Goal: Information Seeking & Learning: Check status

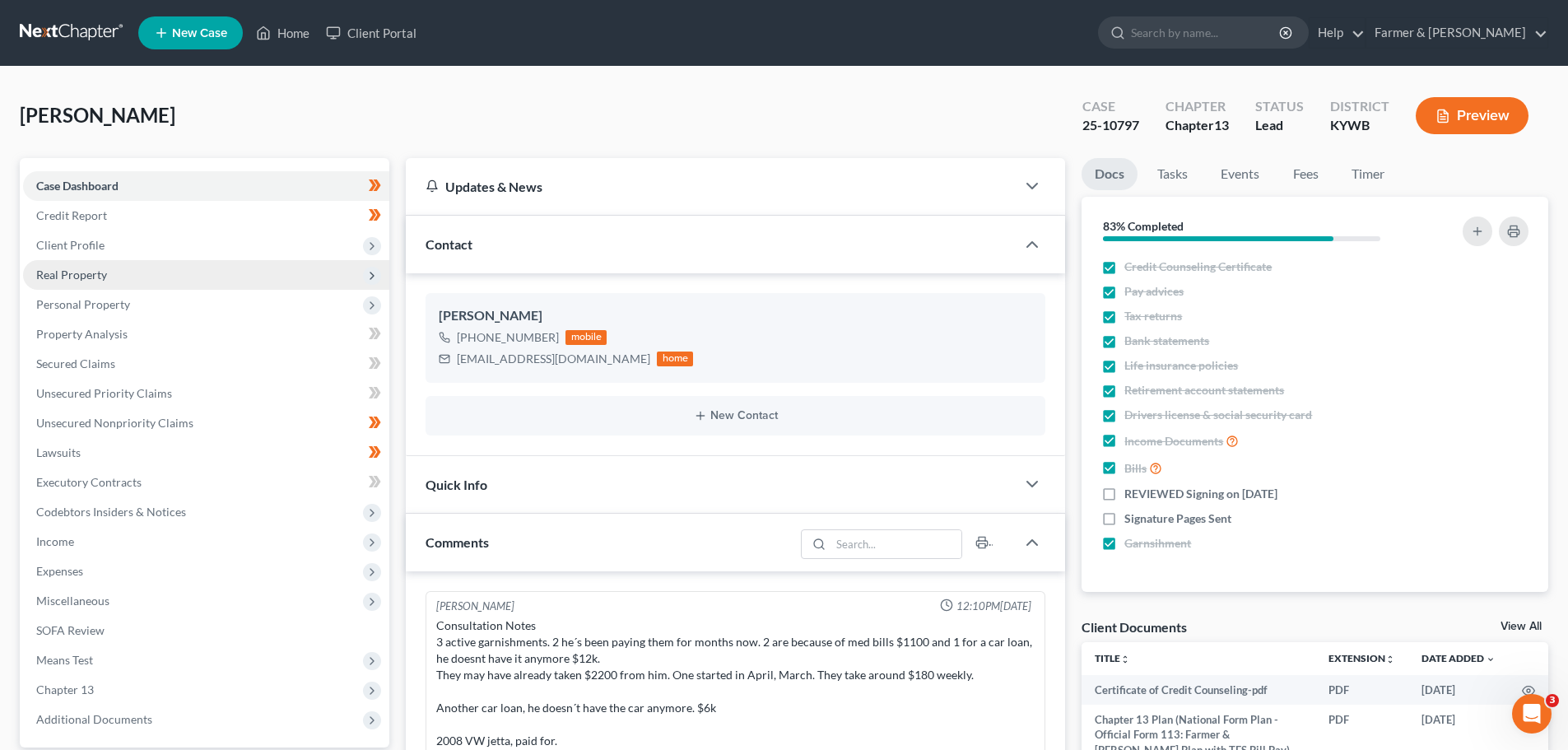
scroll to position [502, 0]
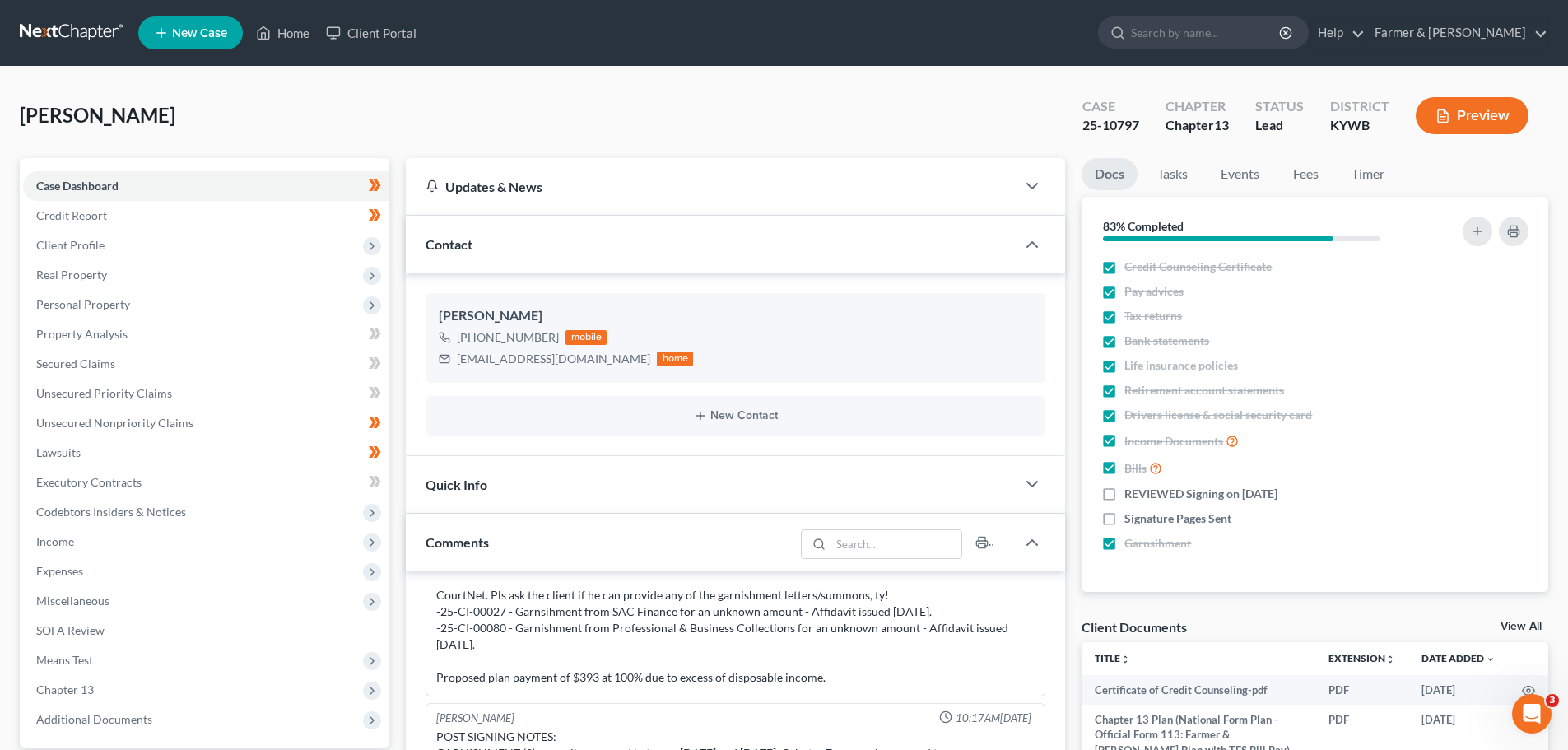
click at [409, 195] on div "Updates & News × Western [US_STATE]: Faster Filing Times! Updates have been mad…" at bounding box center [736, 664] width 675 height 1012
click at [304, 34] on link "Home" at bounding box center [283, 32] width 70 height 30
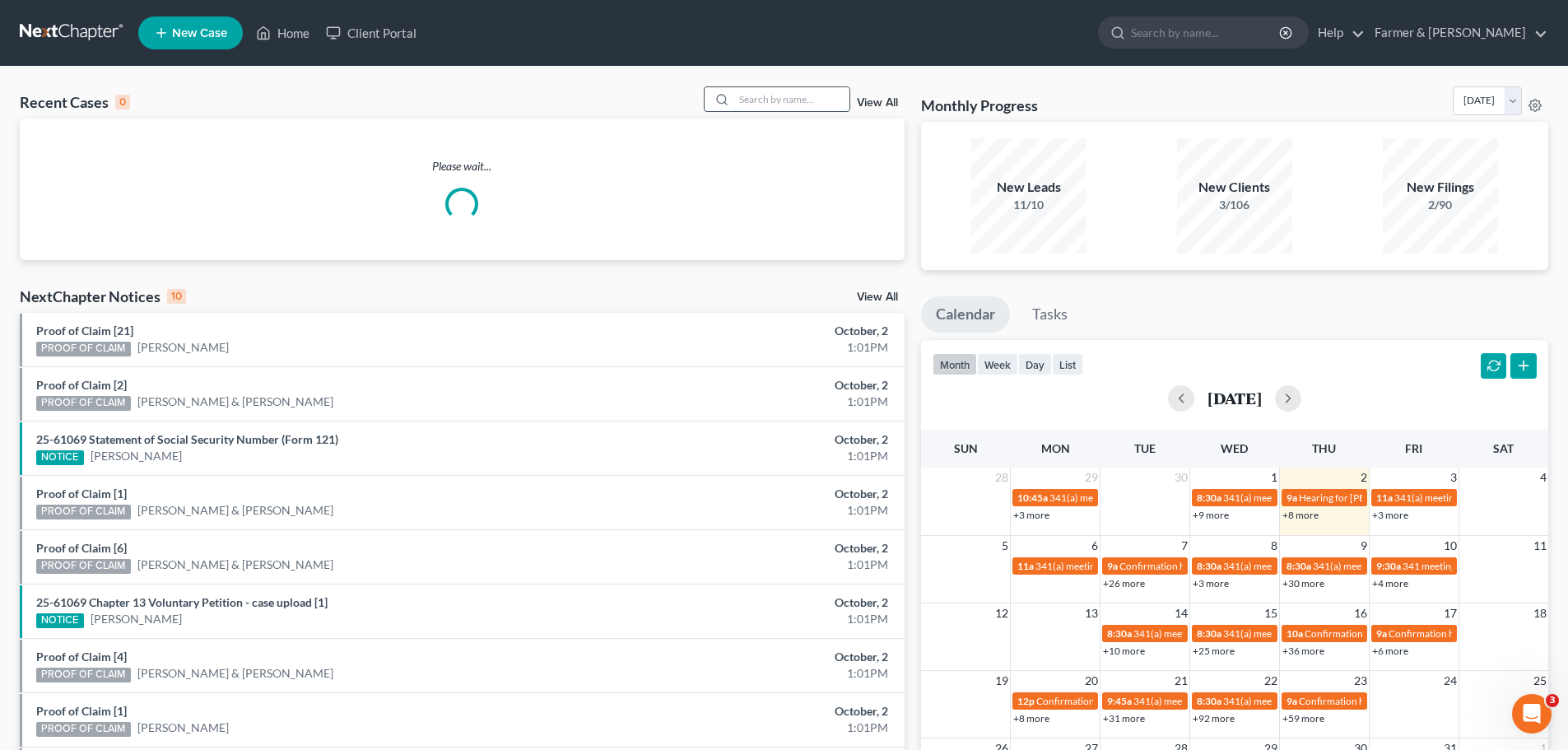
click at [744, 106] on input "search" at bounding box center [791, 99] width 115 height 24
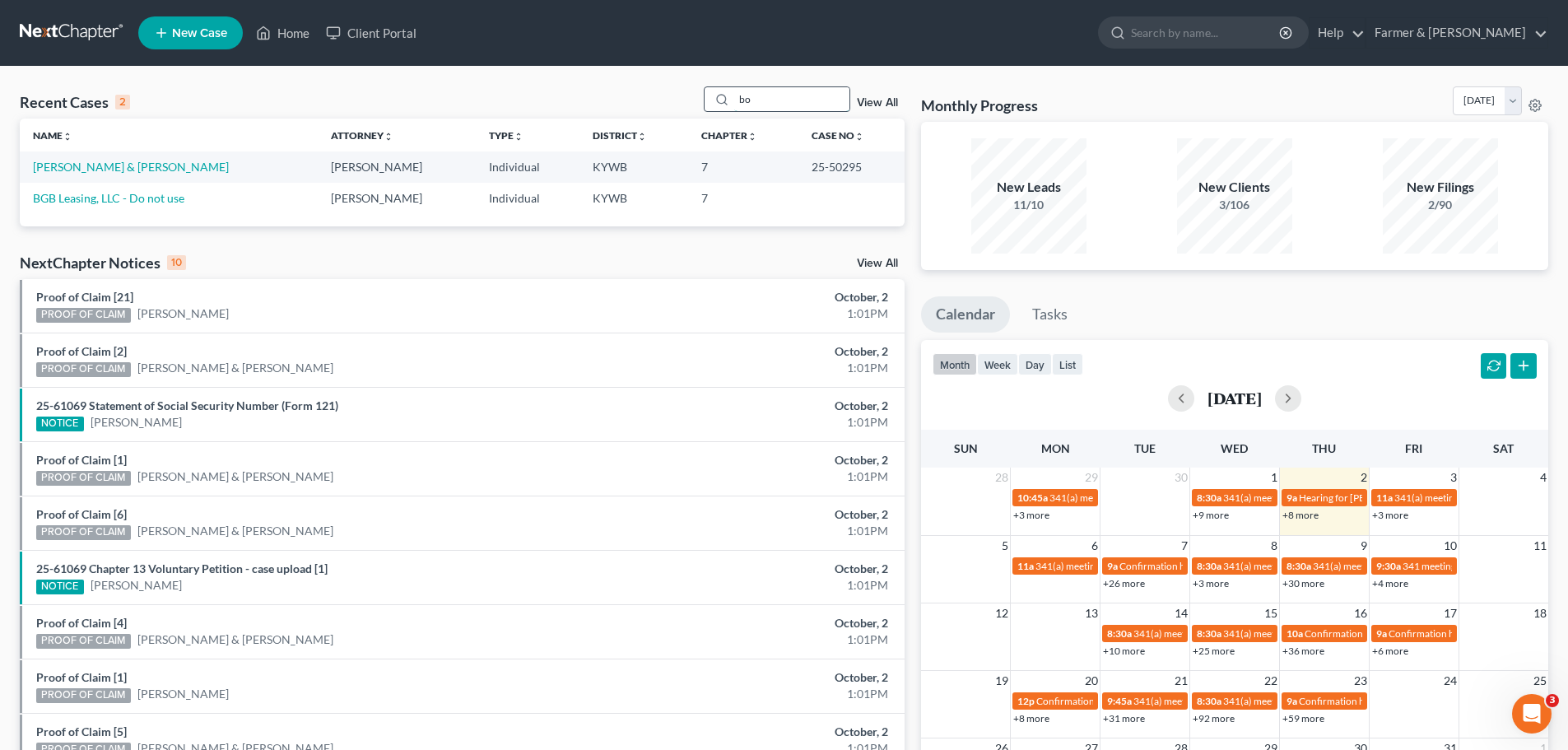
type input "b"
type input "bgb"
click at [44, 163] on link "BGB Leasing, Inc." at bounding box center [76, 167] width 86 height 14
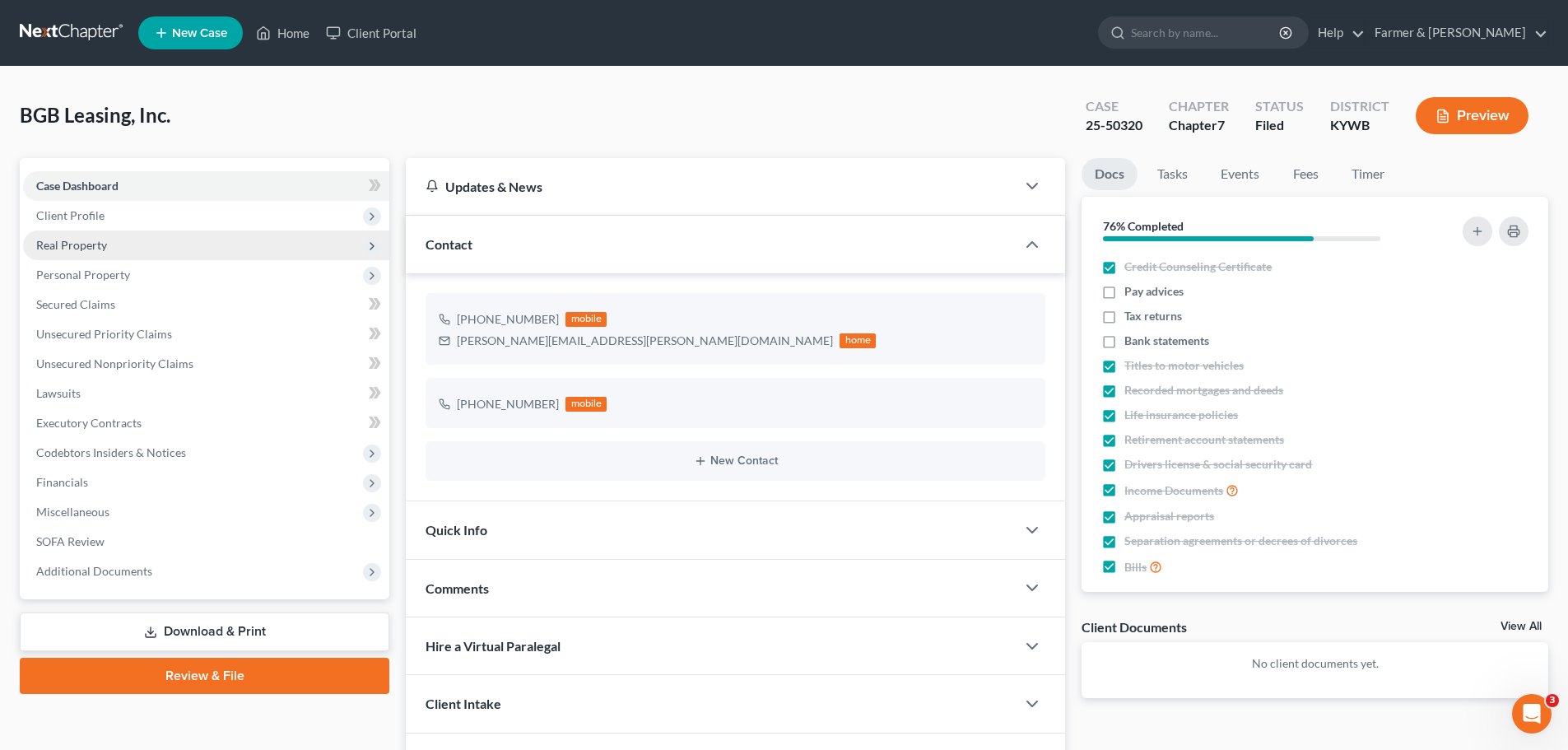
click at [66, 251] on span "Real Property" at bounding box center [71, 245] width 71 height 14
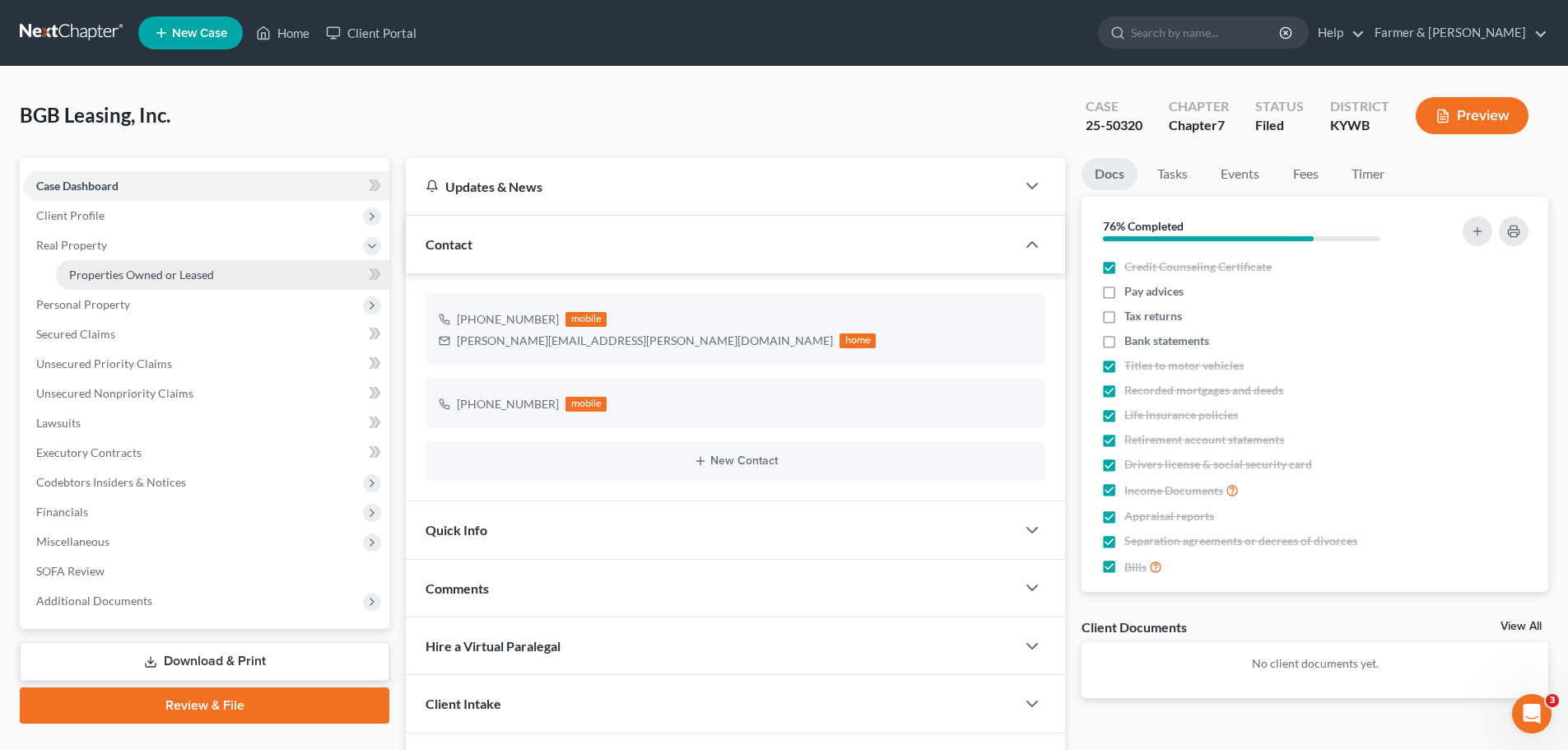
click at [78, 269] on span "Properties Owned or Leased" at bounding box center [141, 275] width 145 height 14
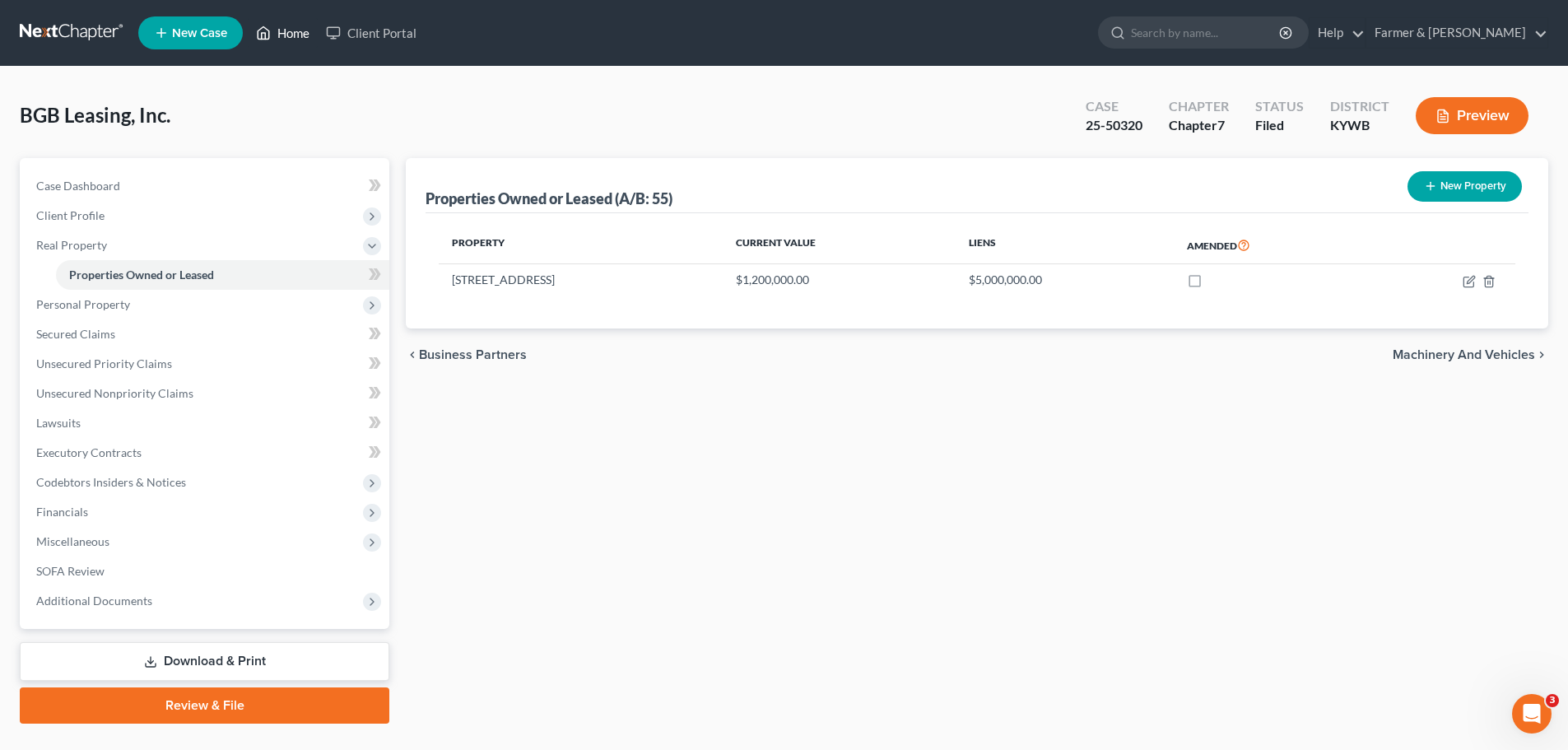
click at [278, 30] on link "Home" at bounding box center [283, 32] width 70 height 30
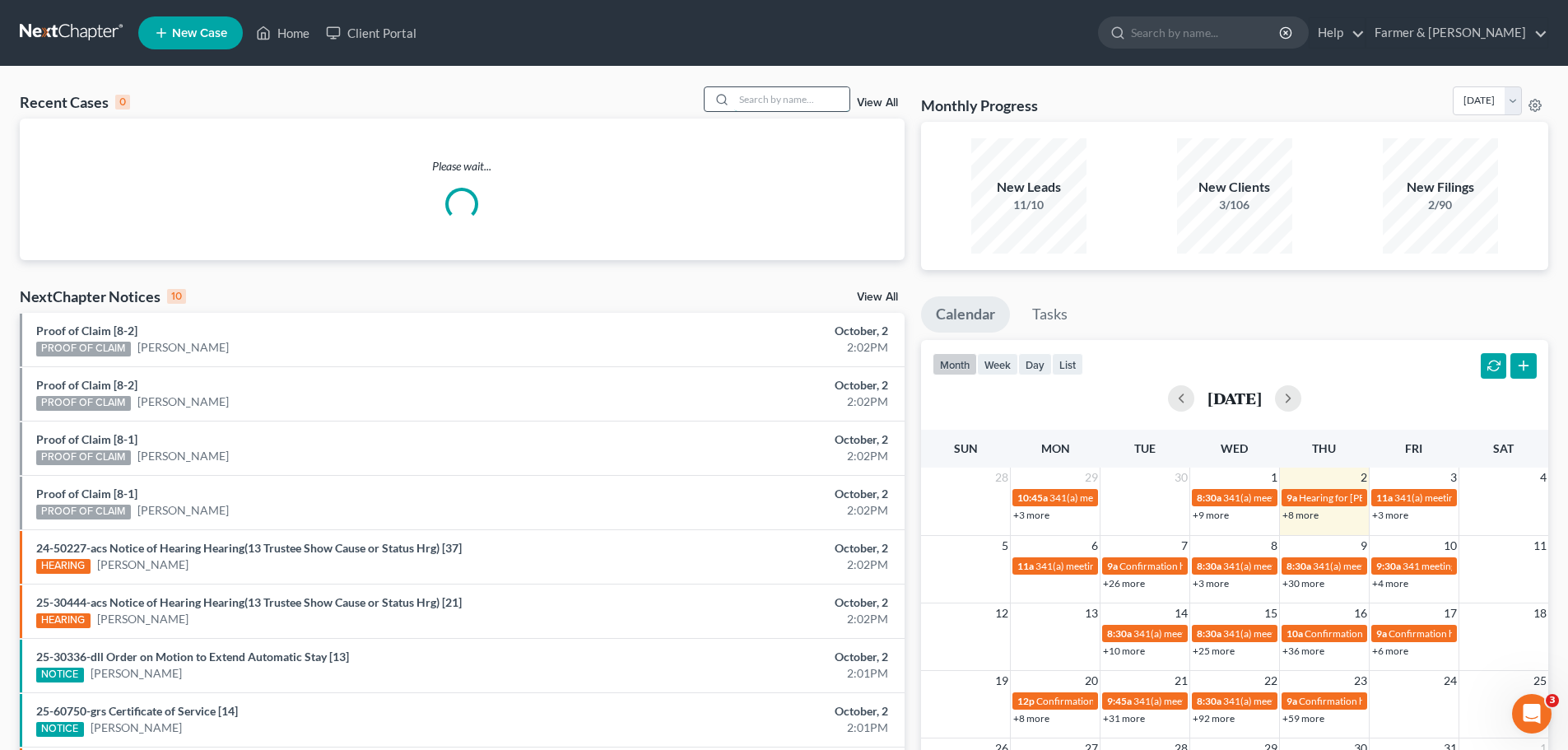
click at [780, 109] on input "search" at bounding box center [791, 99] width 115 height 24
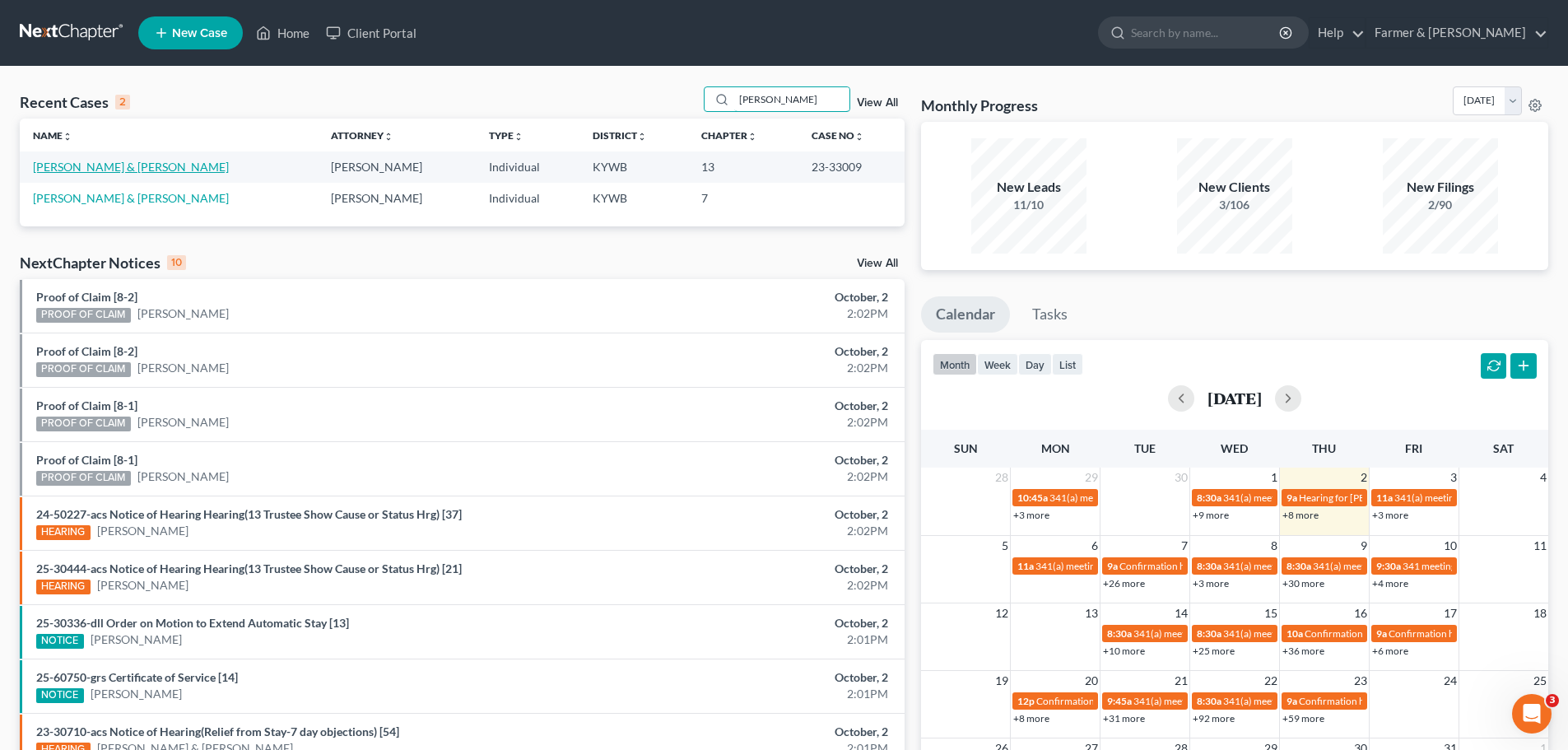
type input "[PERSON_NAME]"
click at [123, 166] on link "[PERSON_NAME] & [PERSON_NAME]" at bounding box center [131, 167] width 196 height 14
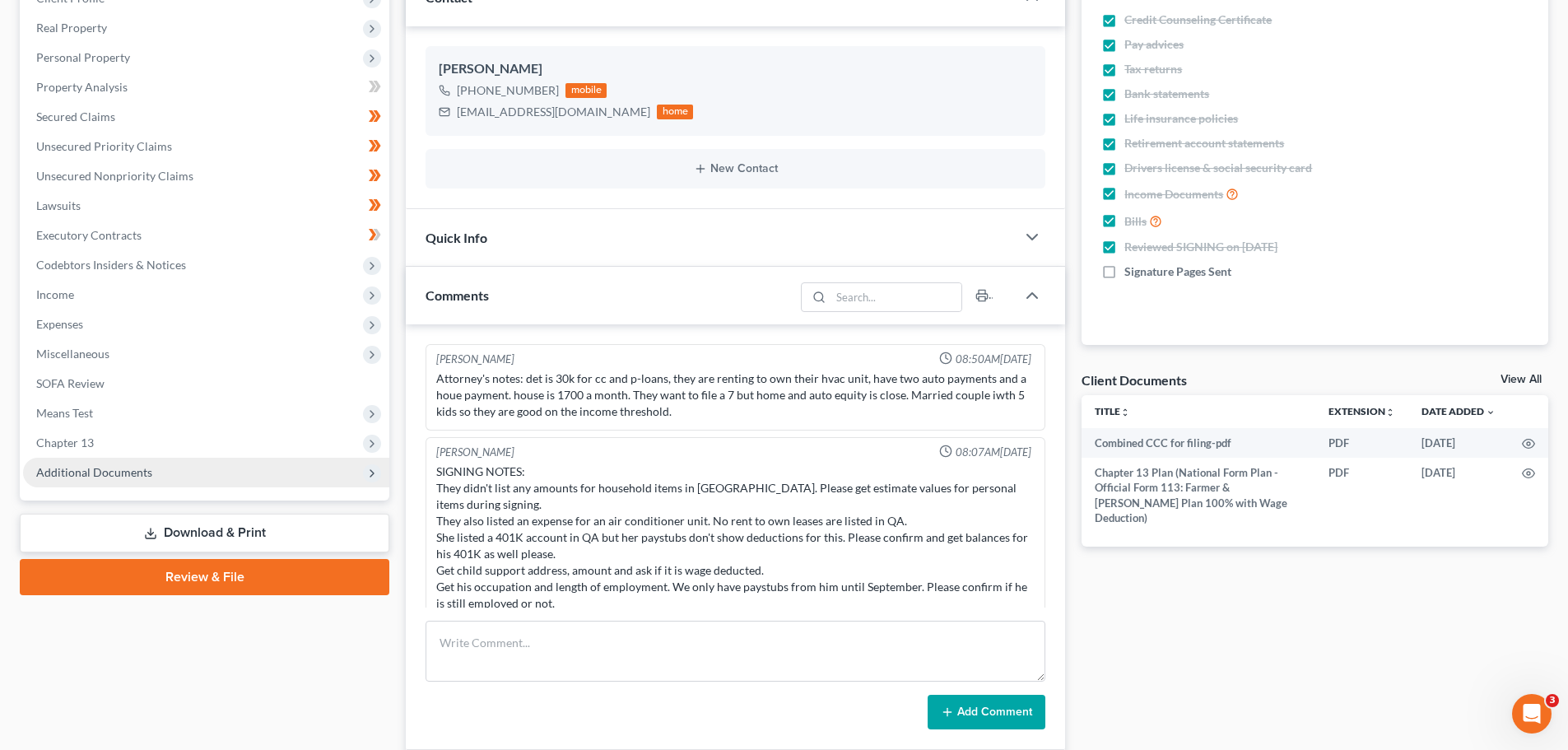
scroll to position [172, 0]
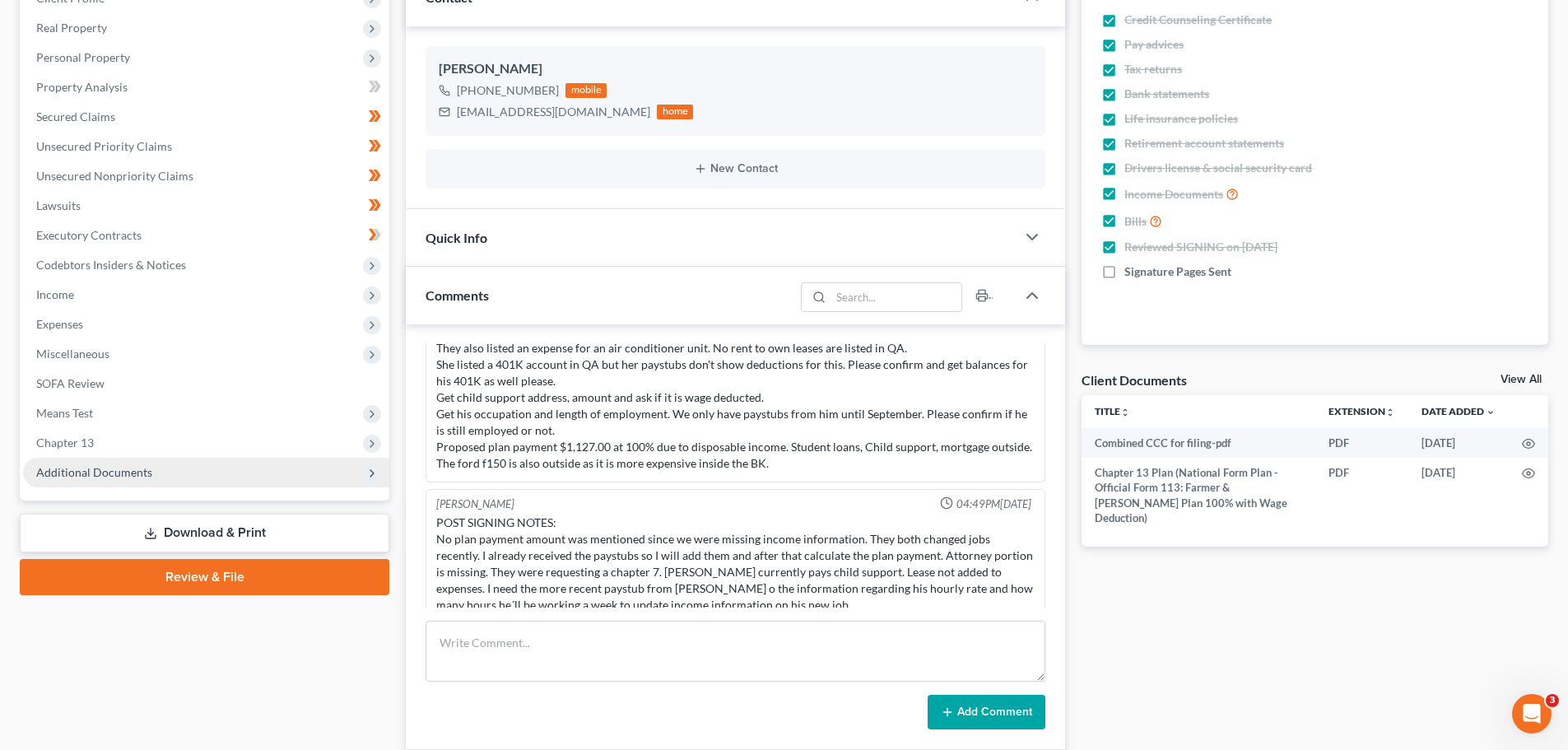
click at [113, 475] on span "Additional Documents" at bounding box center [93, 472] width 116 height 14
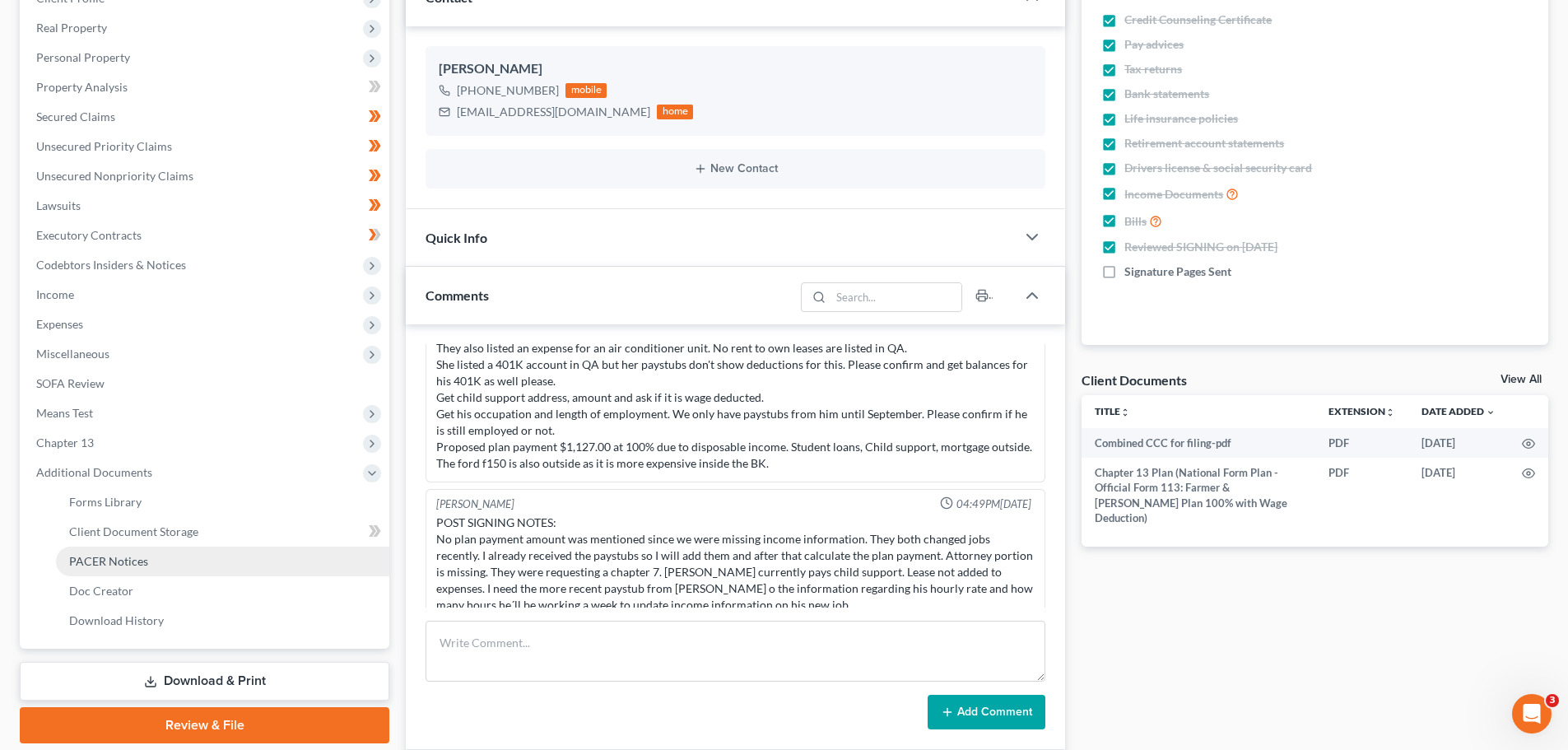
click at [101, 568] on link "PACER Notices" at bounding box center [222, 561] width 333 height 30
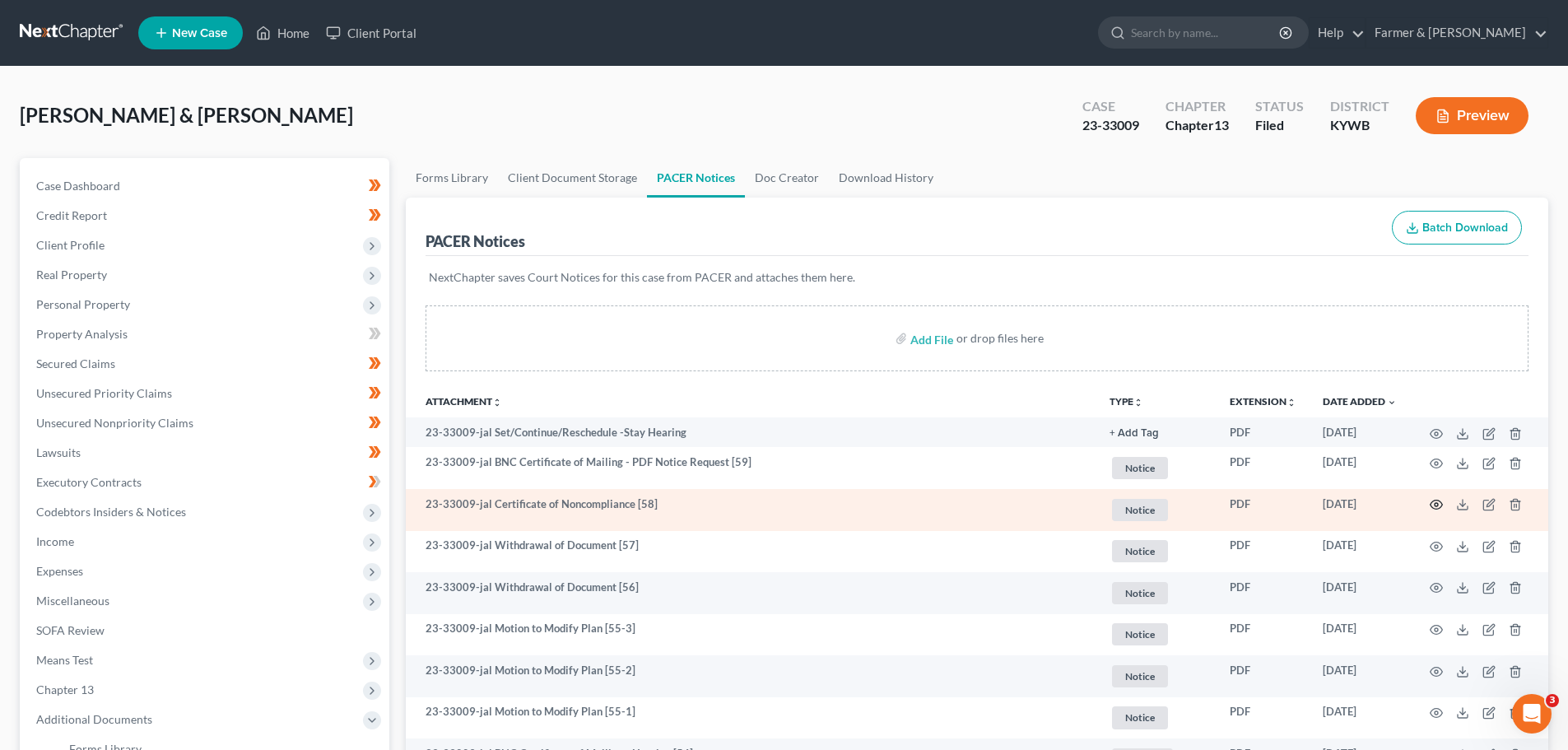
click at [1437, 507] on circle "button" at bounding box center [1436, 505] width 4 height 4
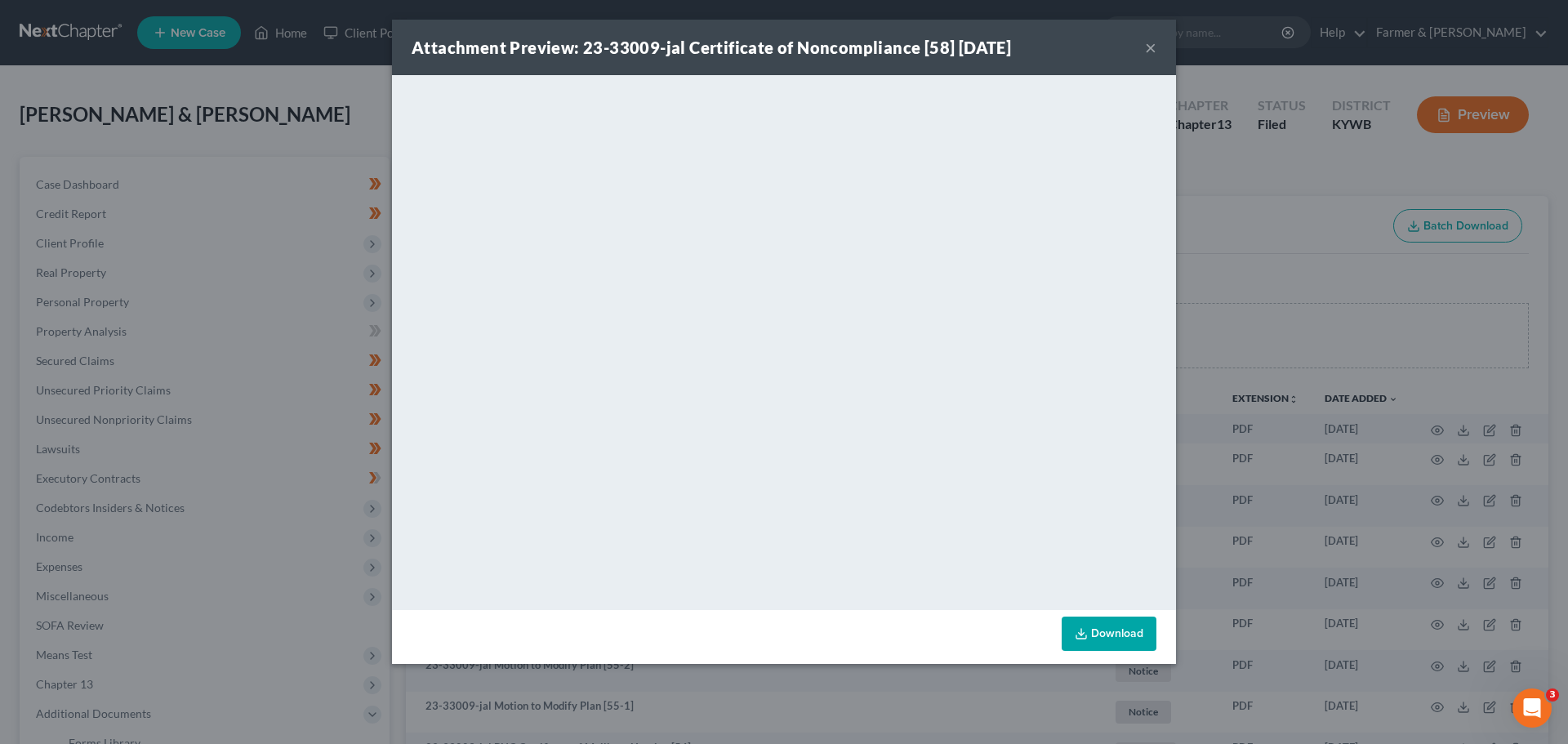
click at [1152, 38] on button "×" at bounding box center [1150, 47] width 12 height 20
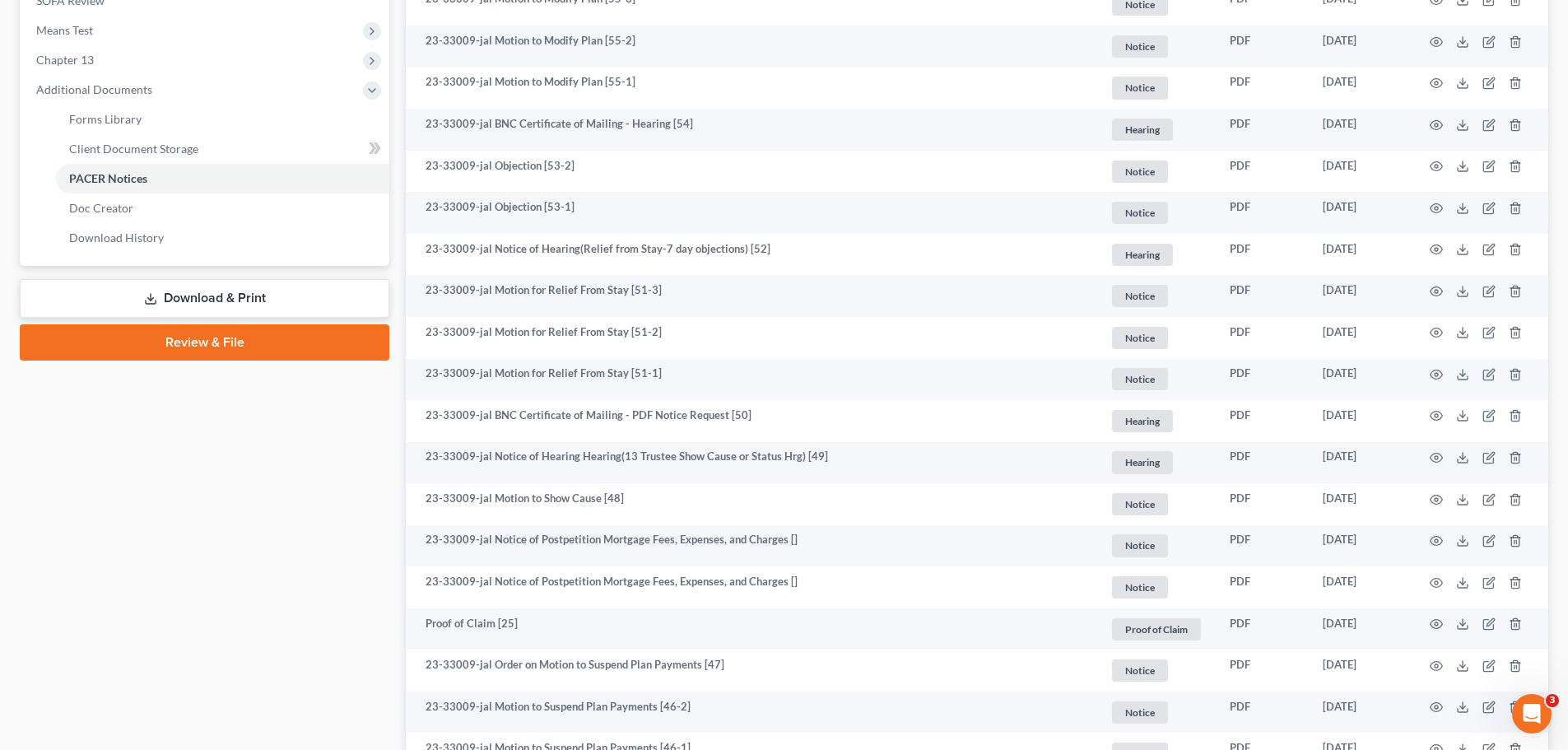
scroll to position [658, 0]
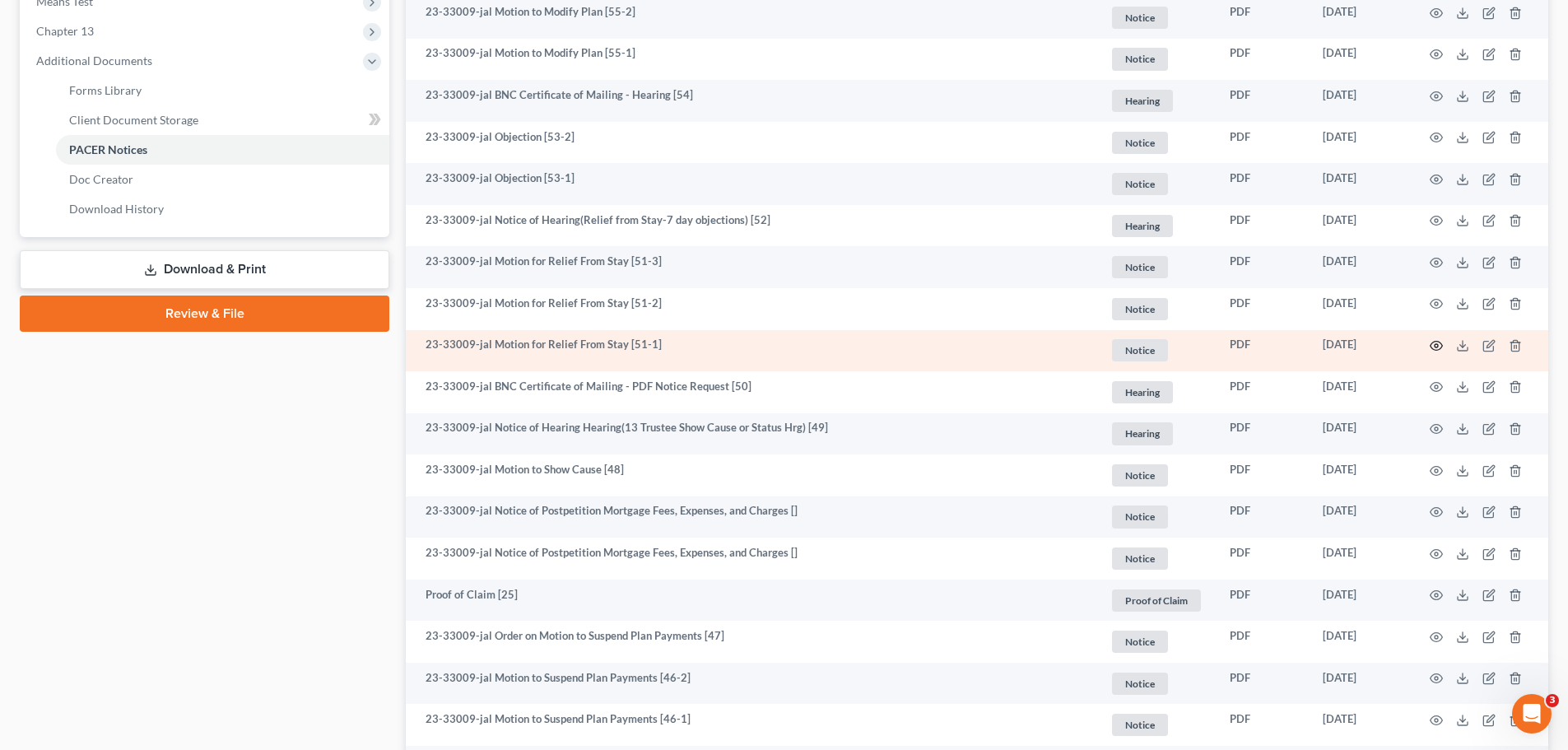
click at [1435, 345] on circle "button" at bounding box center [1436, 346] width 4 height 4
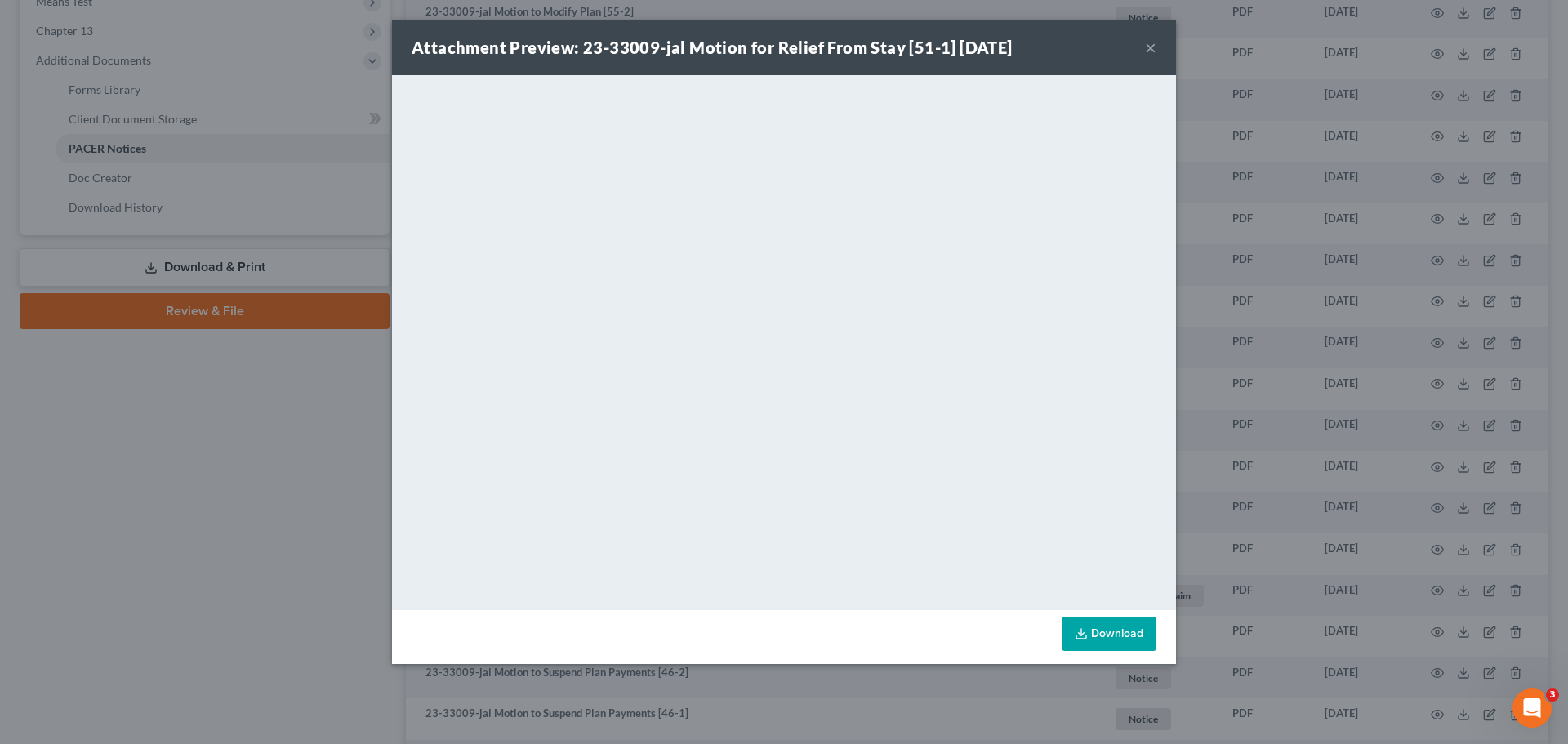
click at [1147, 45] on button "×" at bounding box center [1150, 47] width 12 height 20
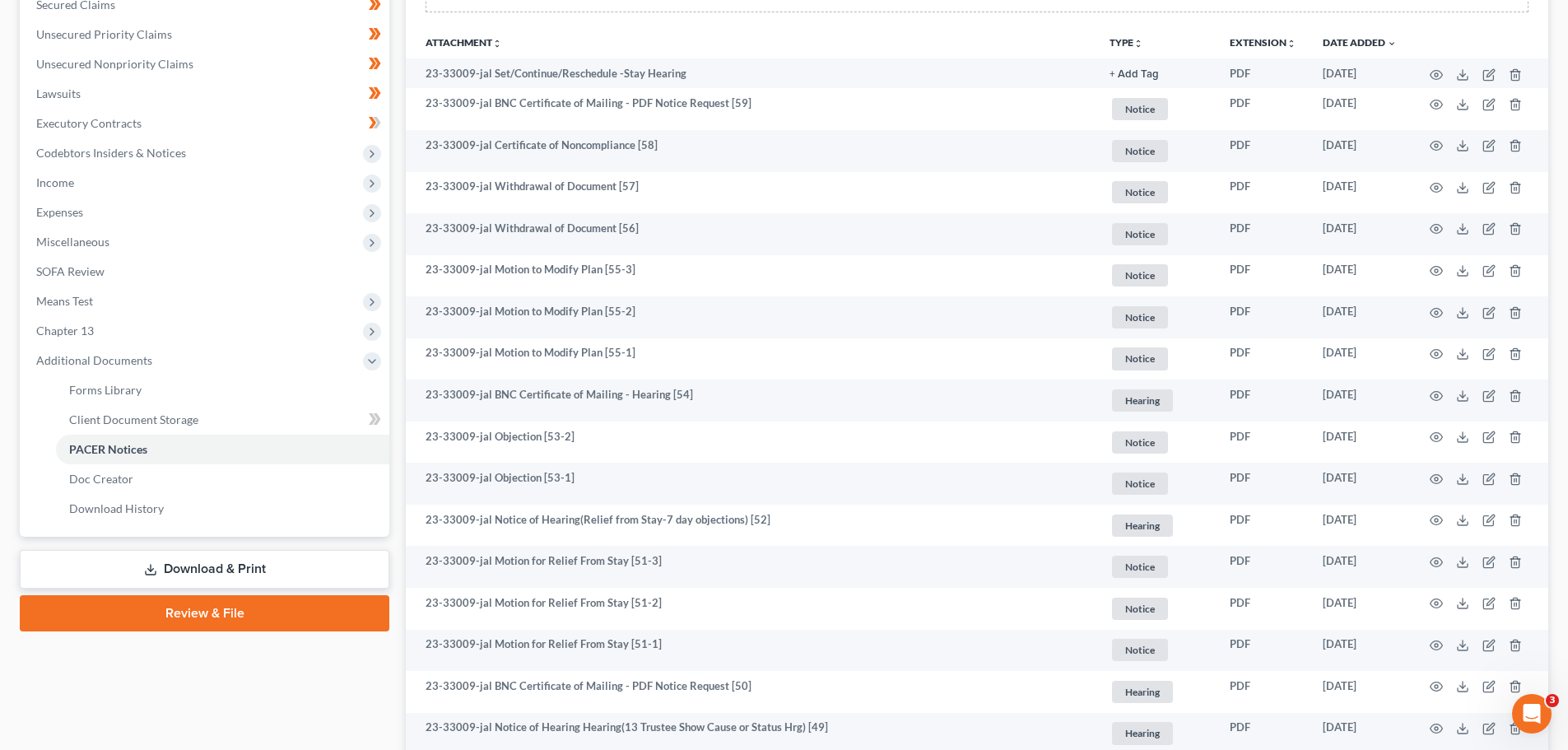
scroll to position [330, 0]
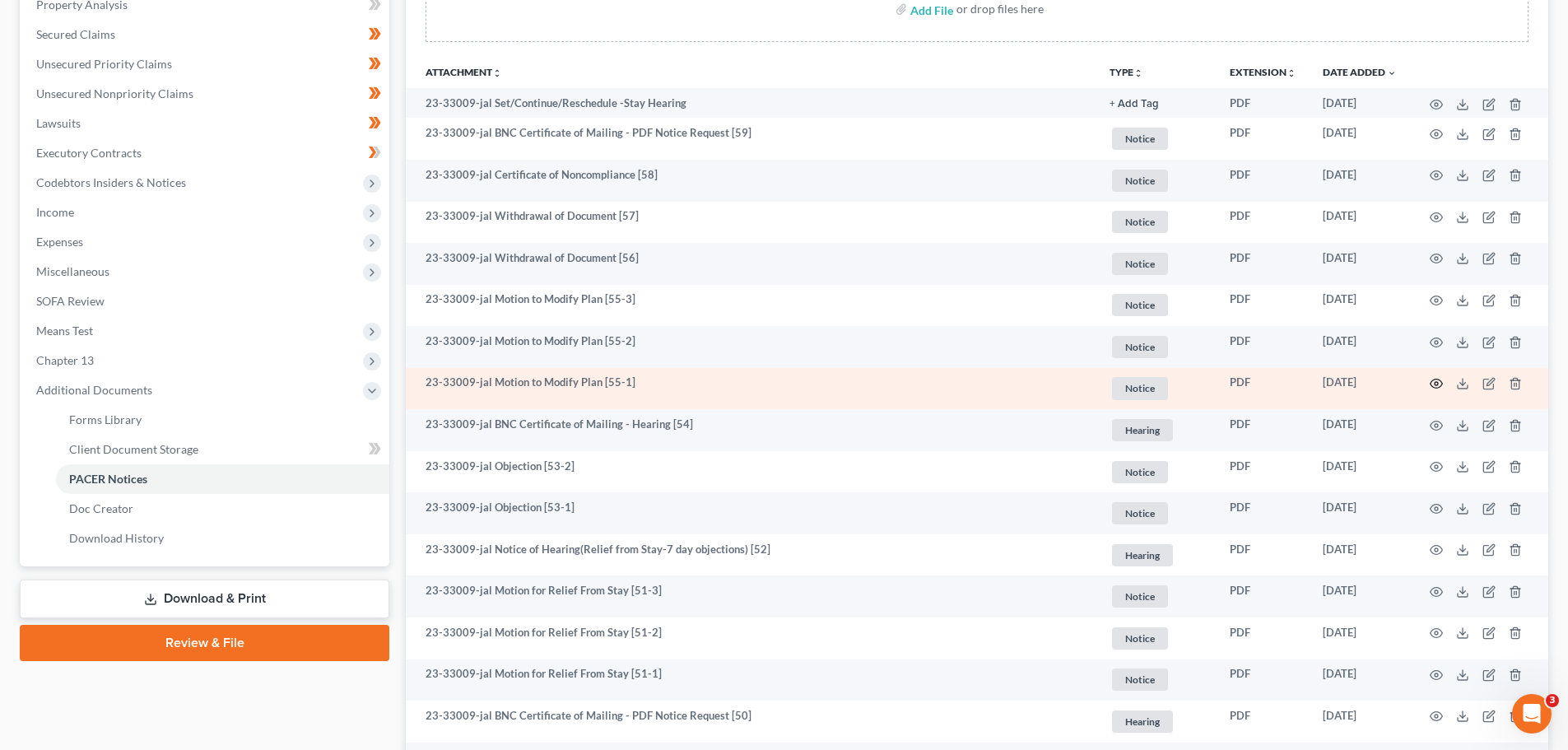
click at [1436, 380] on icon "button" at bounding box center [1436, 384] width 13 height 13
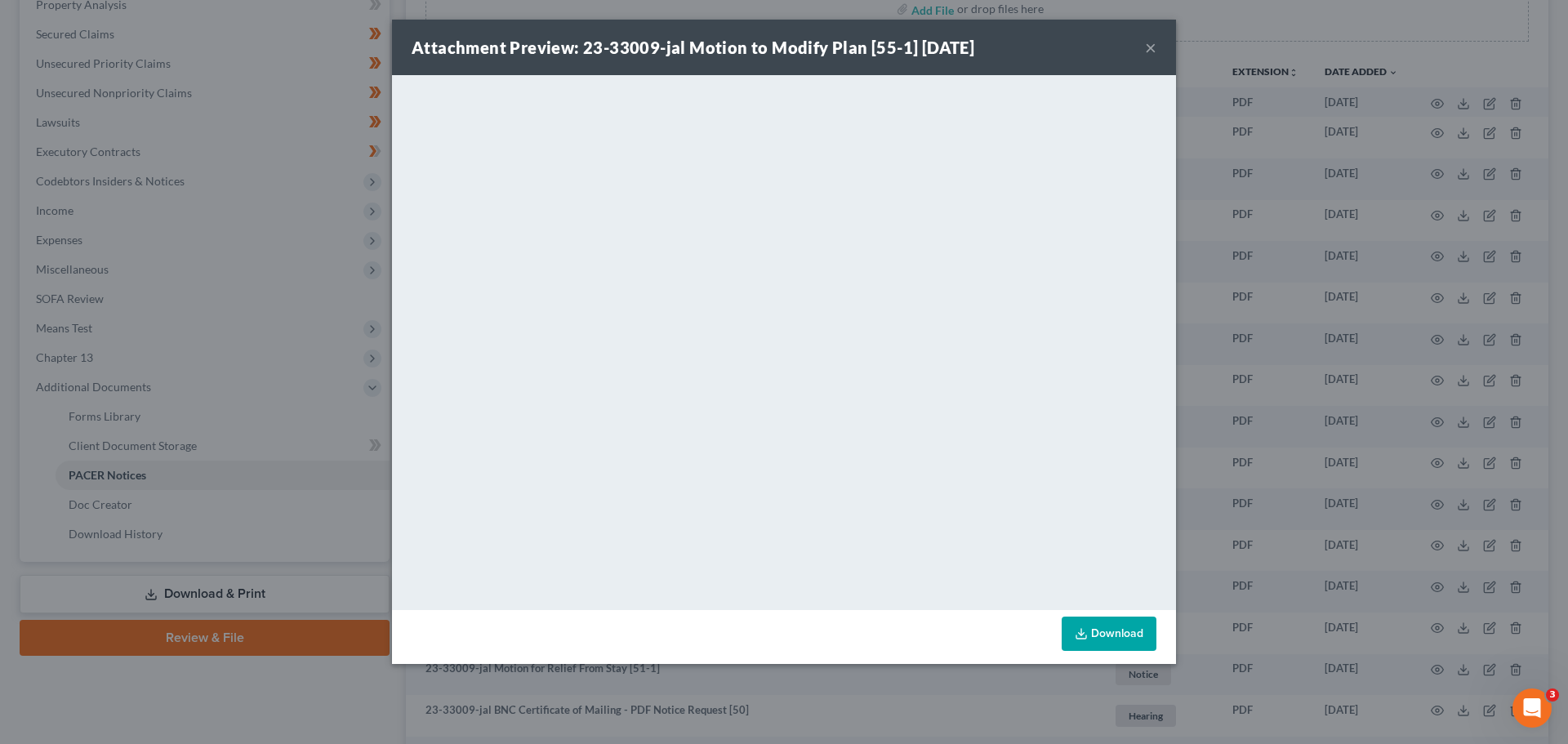
click at [1151, 44] on button "×" at bounding box center [1150, 47] width 12 height 20
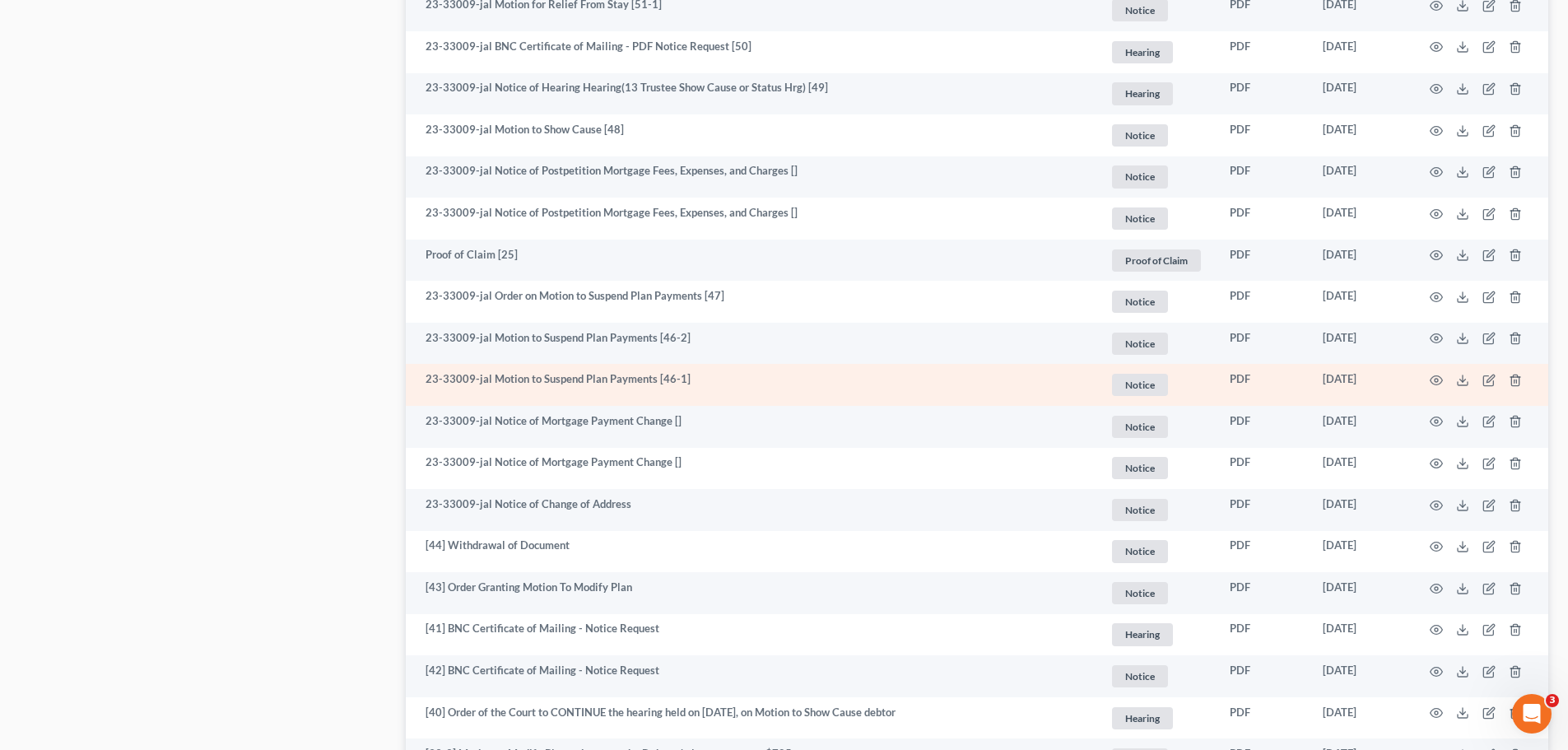
scroll to position [905, 0]
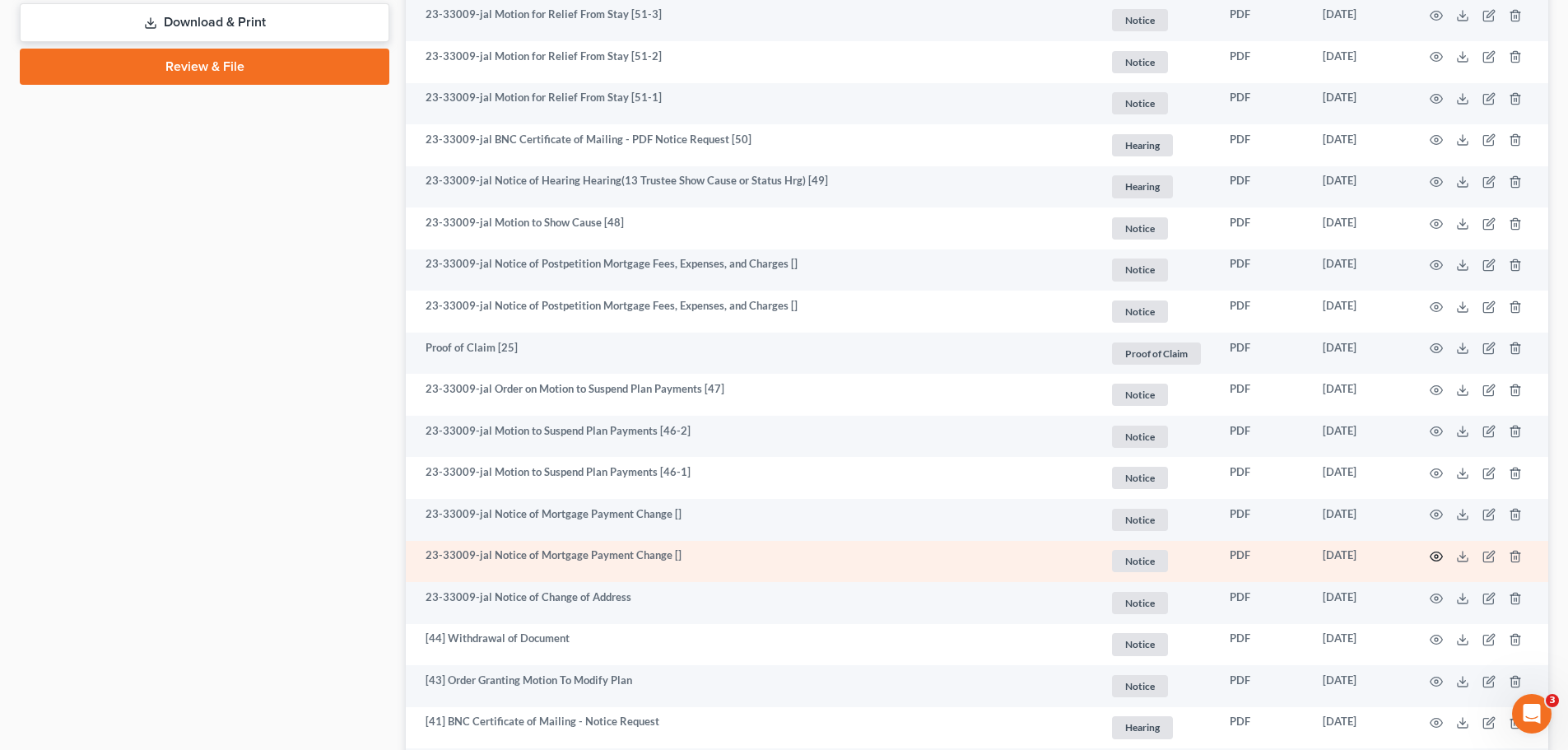
click at [1440, 554] on icon "button" at bounding box center [1437, 557] width 13 height 9
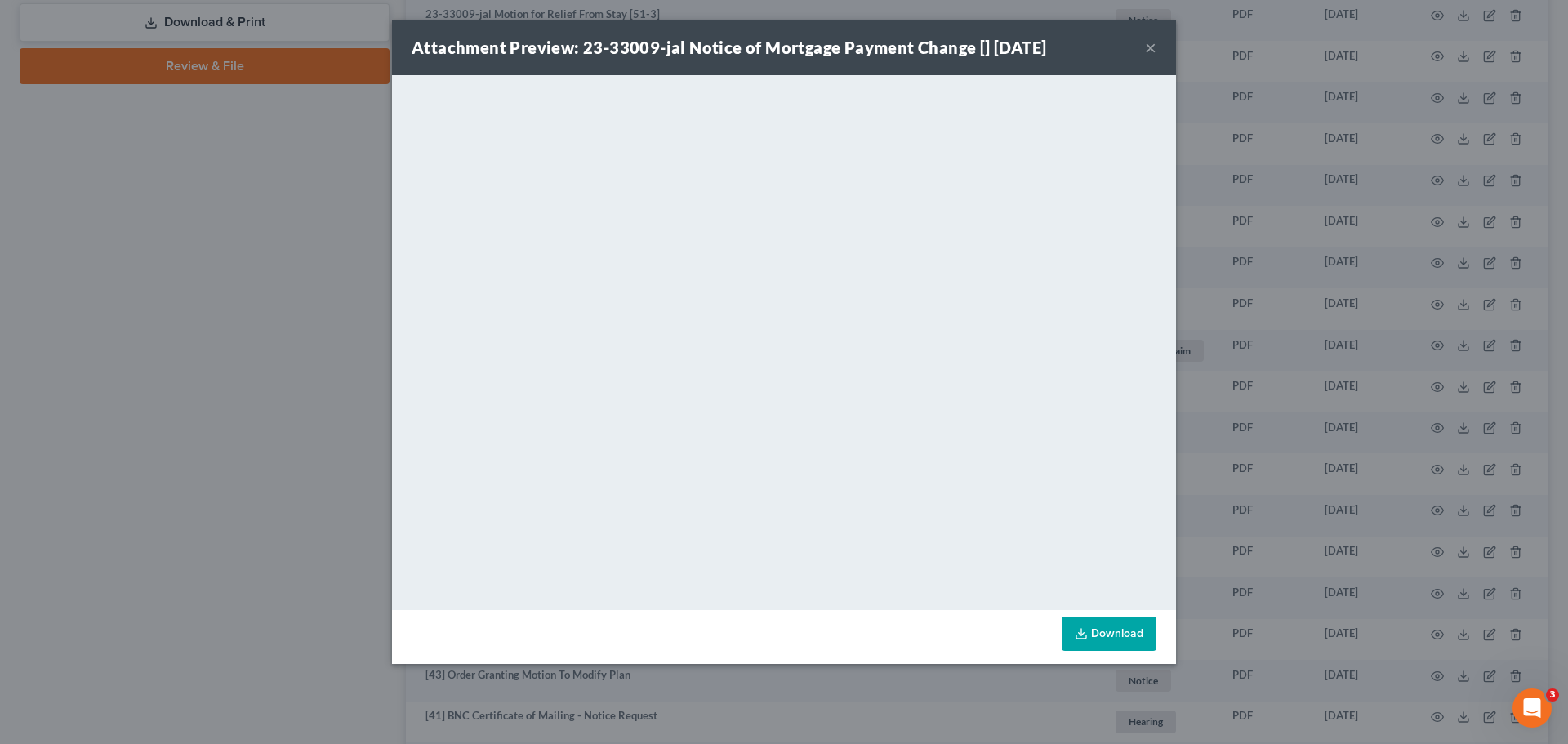
click at [1147, 53] on button "×" at bounding box center [1150, 47] width 12 height 20
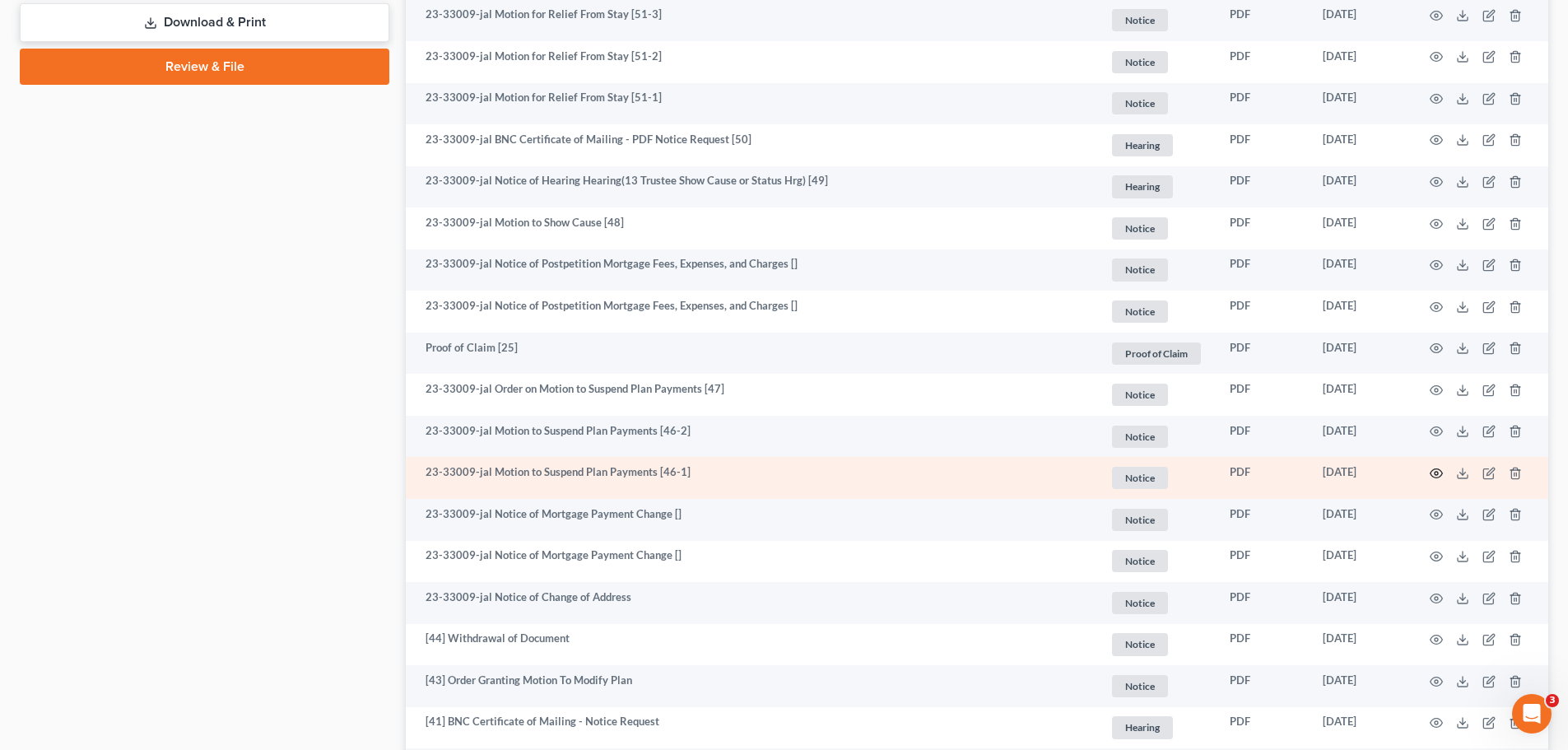
click at [1433, 470] on icon "button" at bounding box center [1437, 473] width 13 height 9
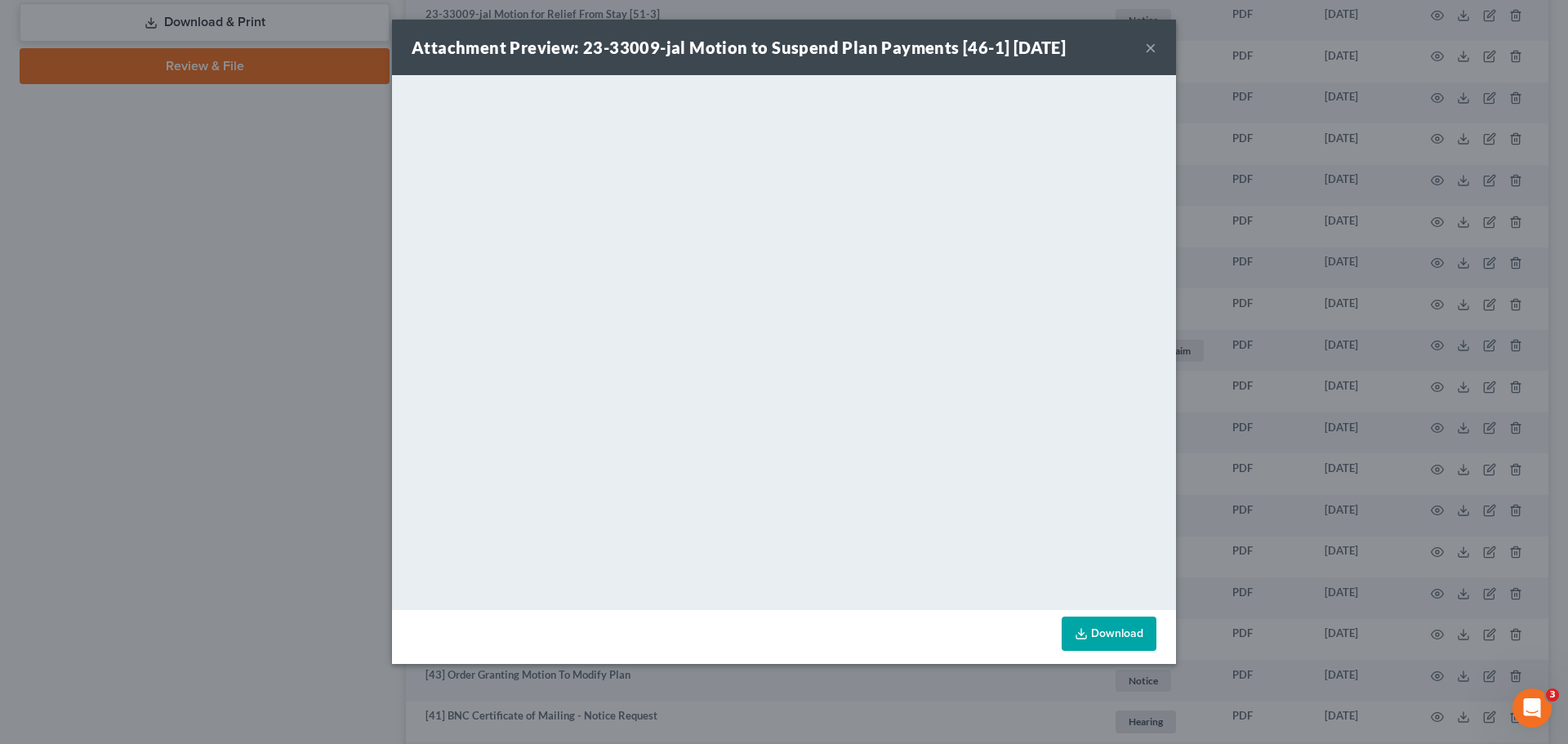
click at [1148, 42] on button "×" at bounding box center [1150, 47] width 12 height 20
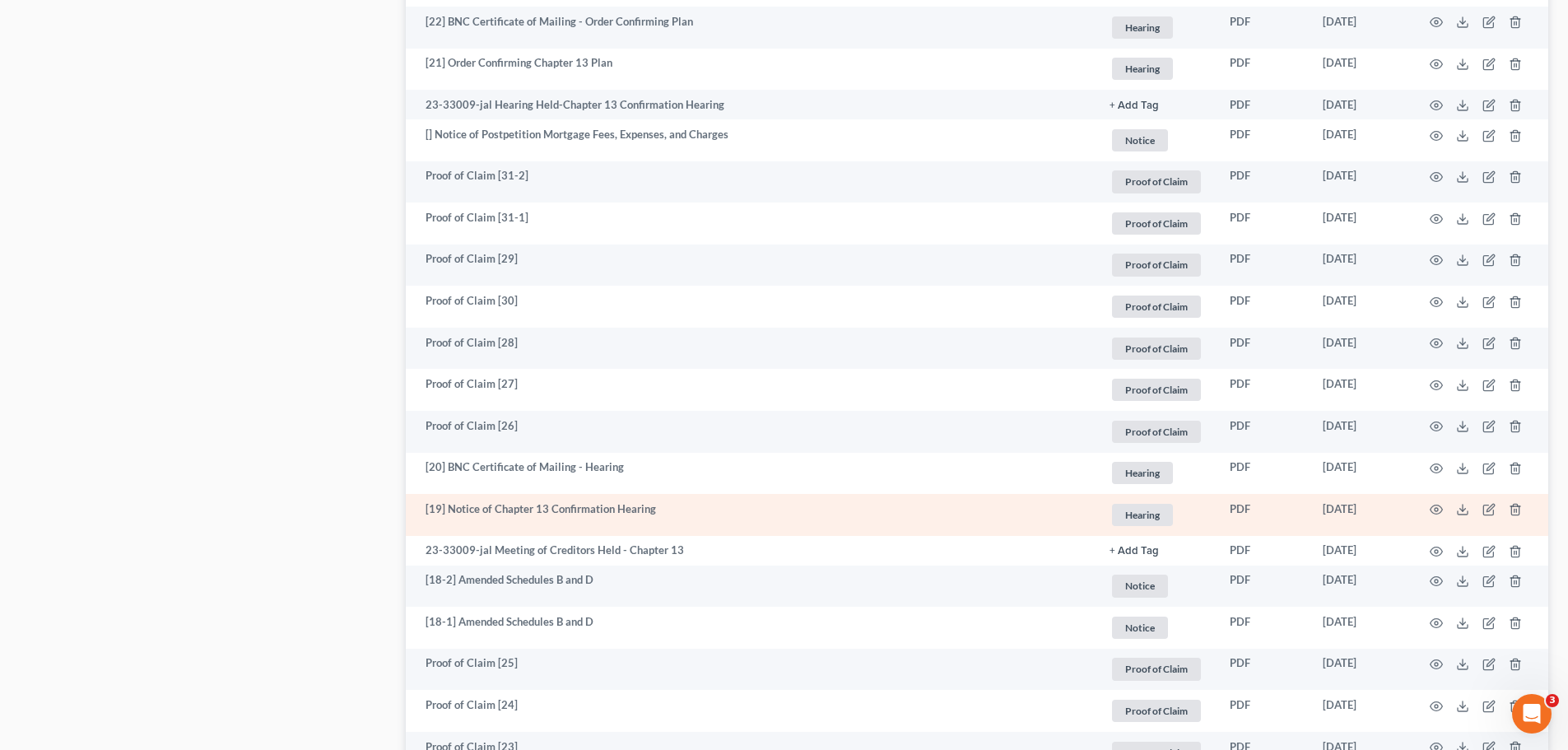
scroll to position [2552, 0]
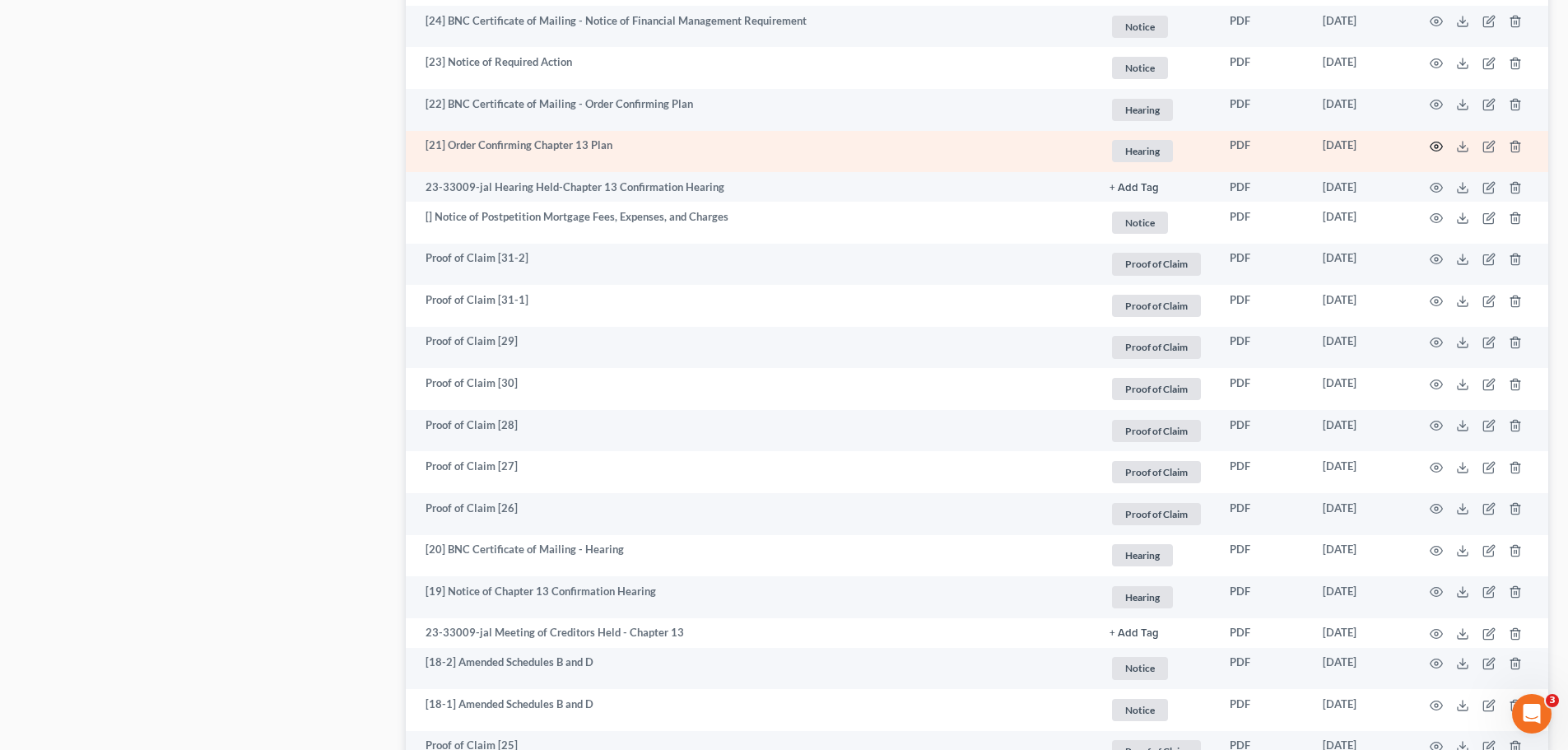
click at [1436, 149] on icon "button" at bounding box center [1436, 146] width 13 height 13
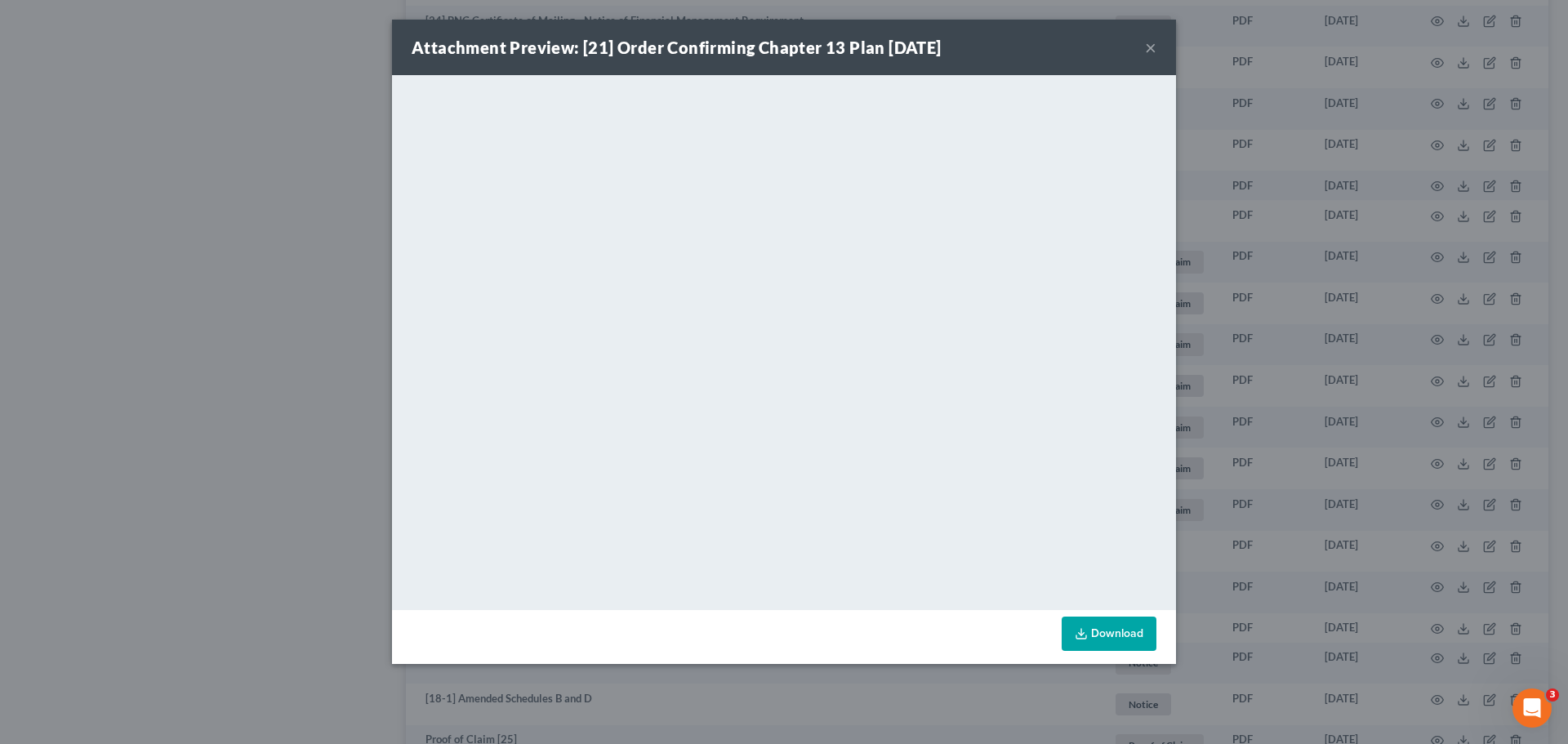
click at [1155, 43] on button "×" at bounding box center [1150, 47] width 12 height 20
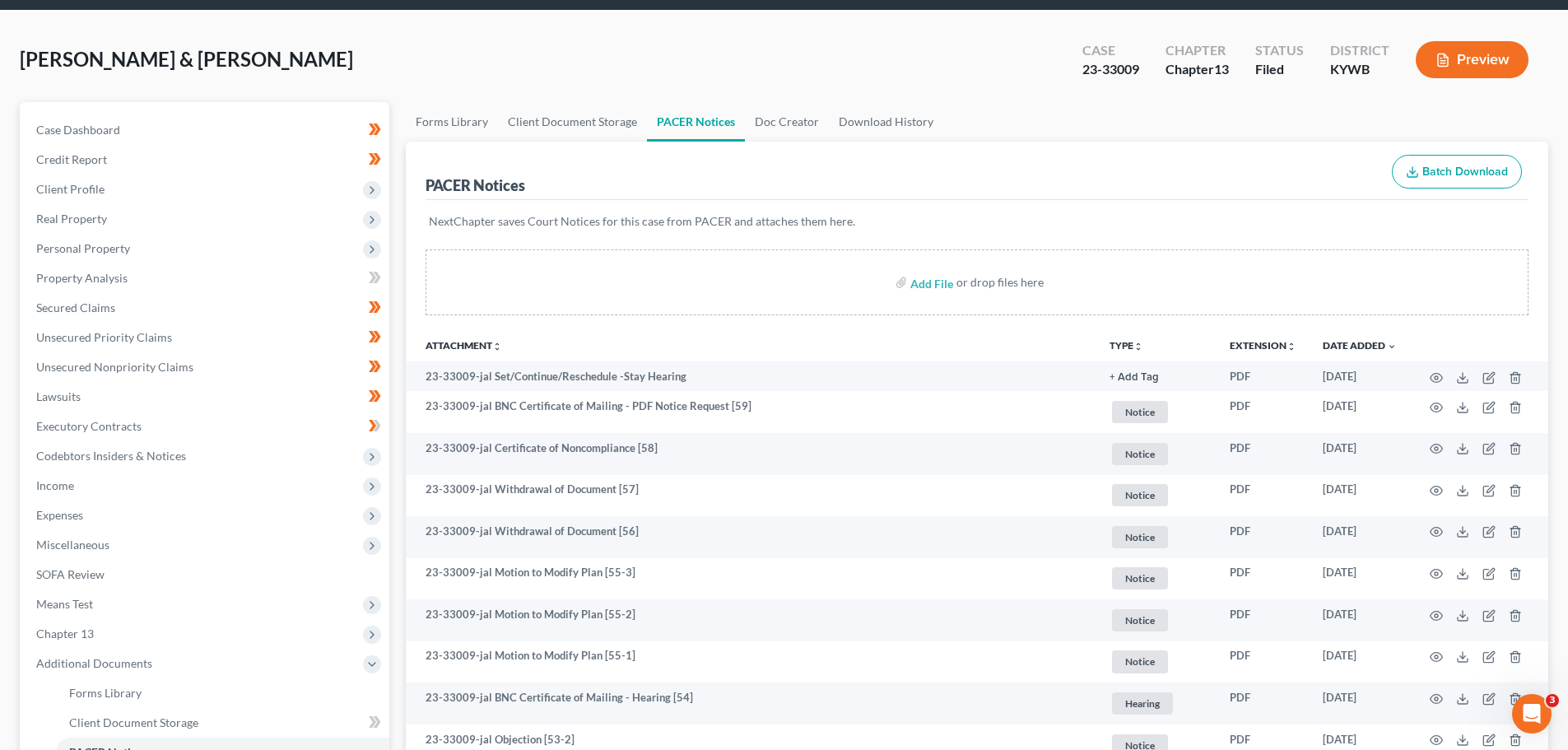
scroll to position [0, 0]
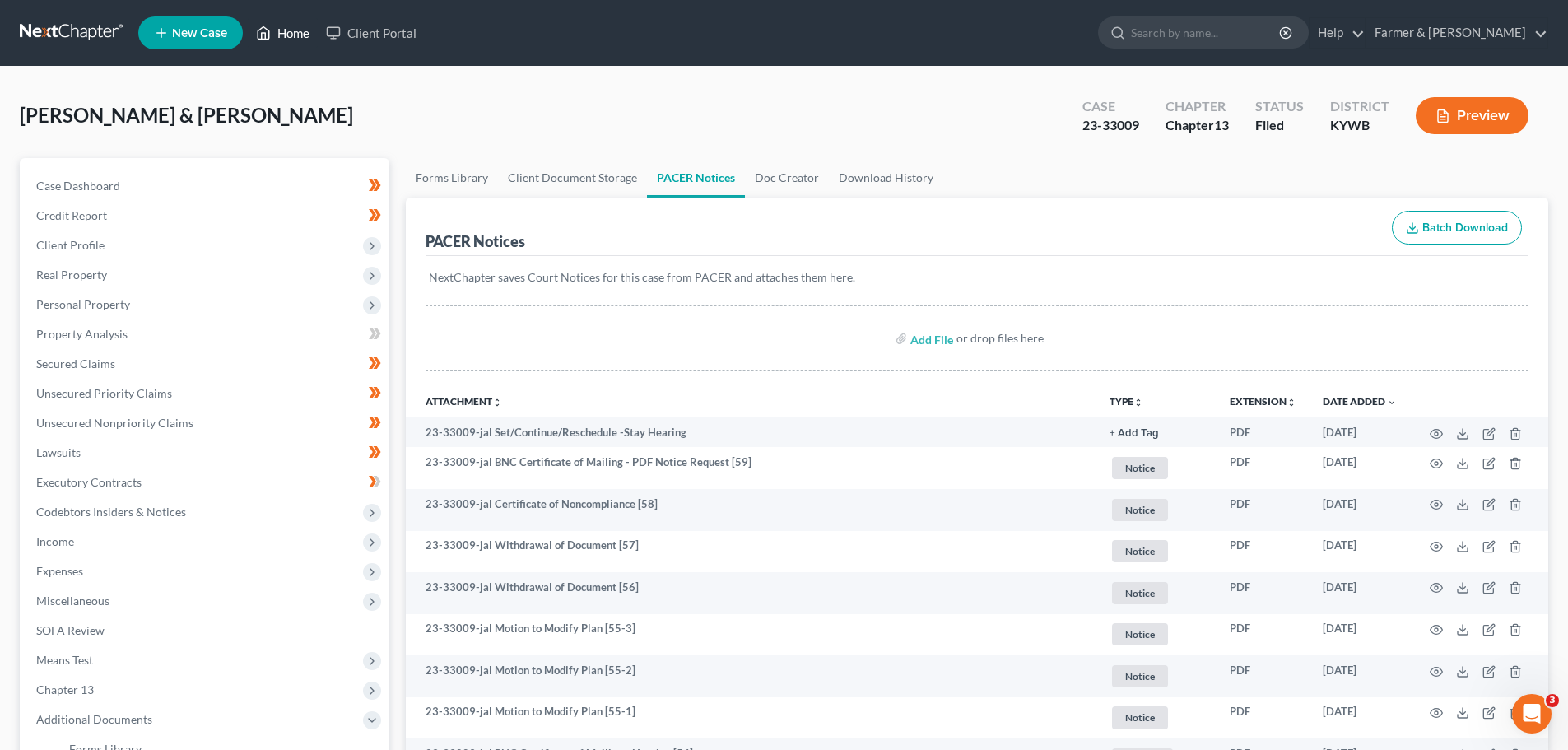
click at [292, 35] on link "Home" at bounding box center [283, 32] width 70 height 30
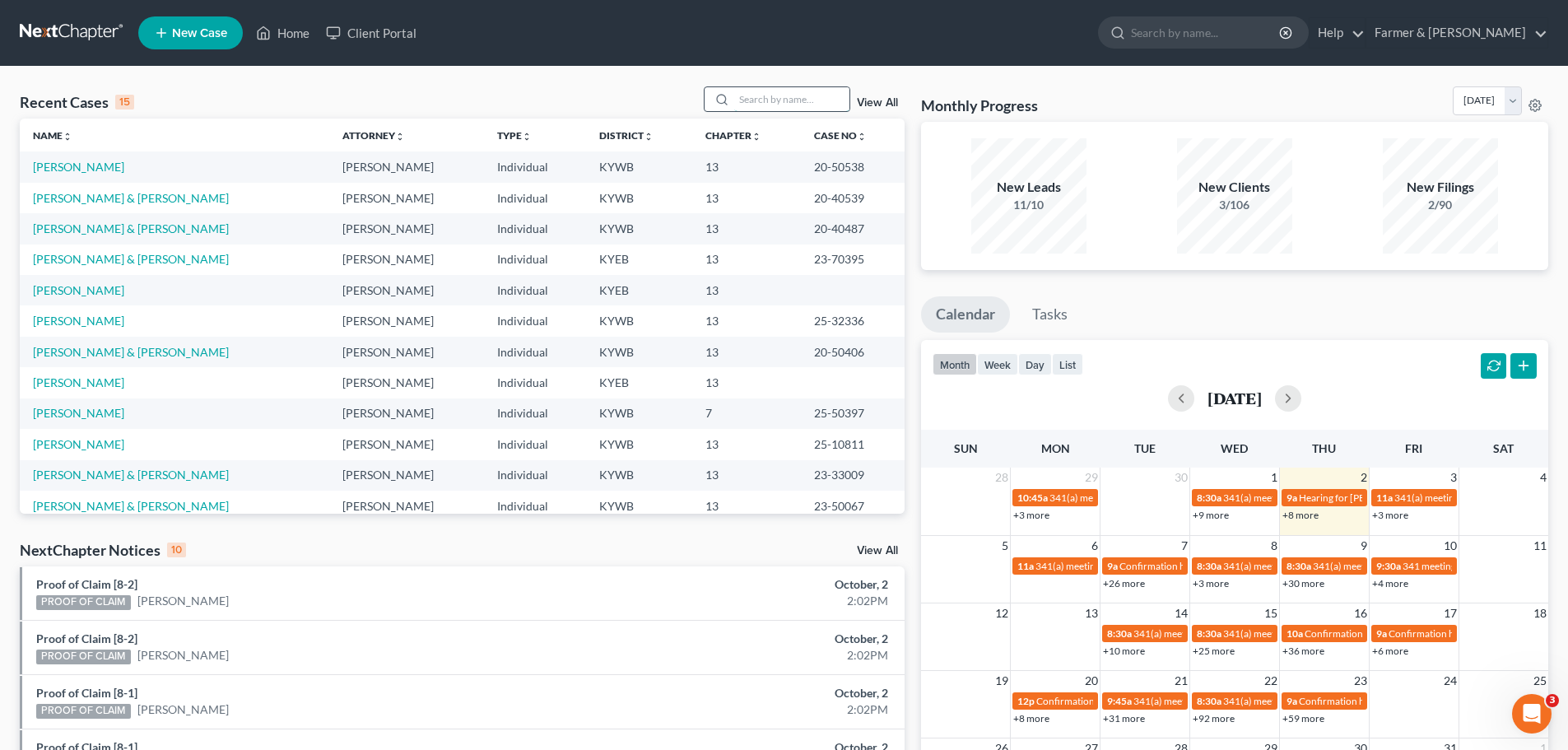
click at [753, 105] on input "search" at bounding box center [791, 99] width 115 height 24
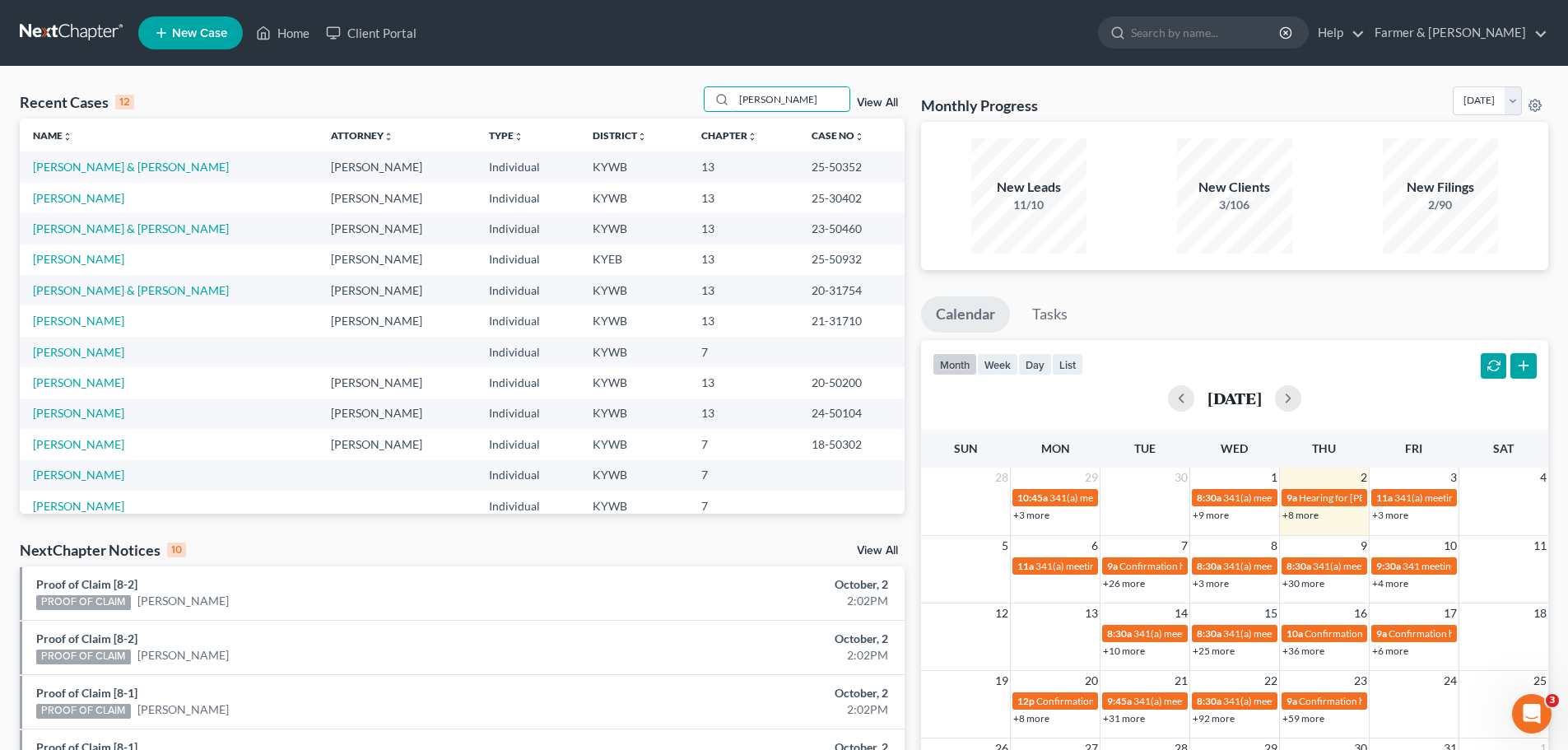
type input "[PERSON_NAME]"
click at [75, 235] on td "[PERSON_NAME] & [PERSON_NAME]" at bounding box center [169, 228] width 298 height 31
click at [76, 231] on link "[PERSON_NAME] & [PERSON_NAME]" at bounding box center [131, 229] width 196 height 14
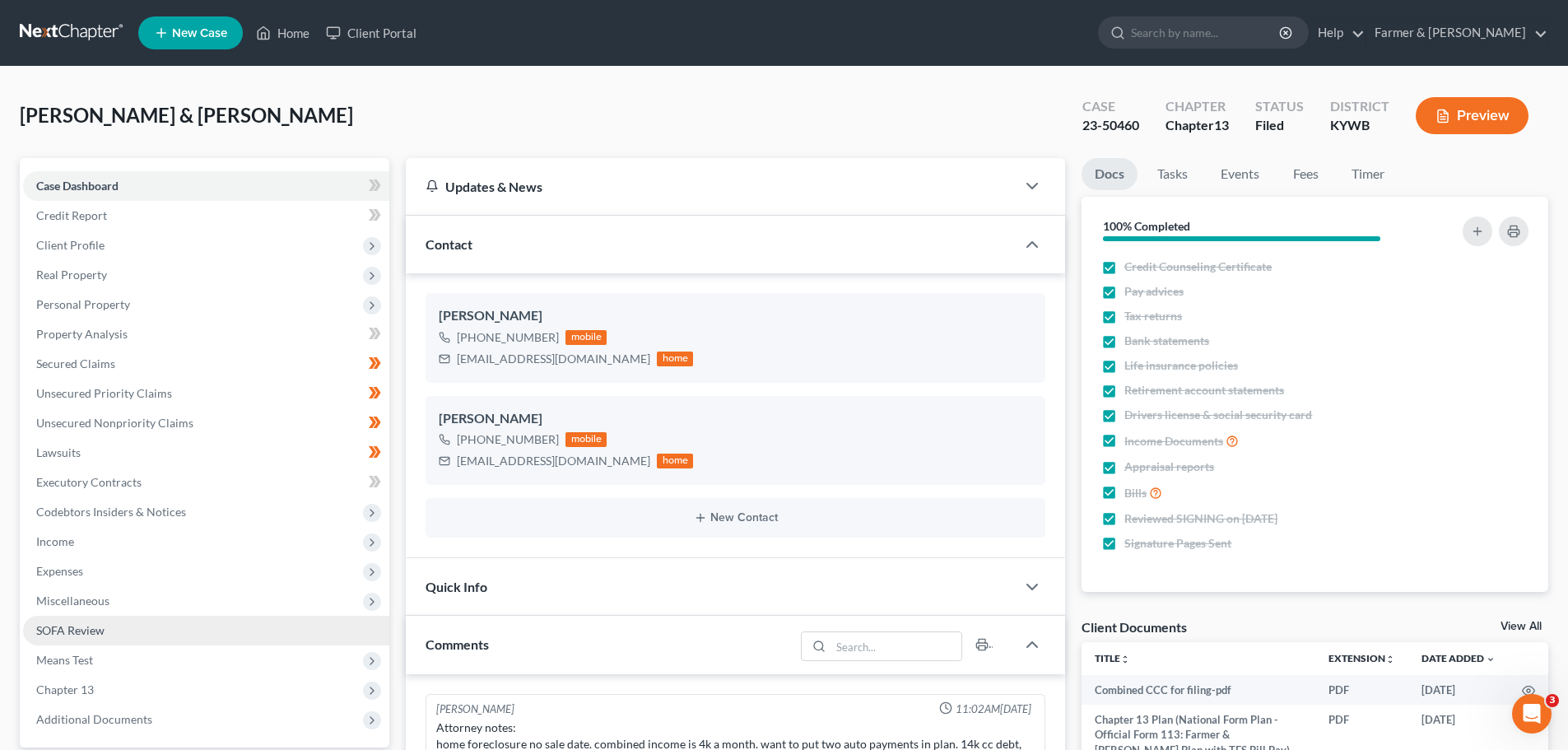
scroll to position [247, 0]
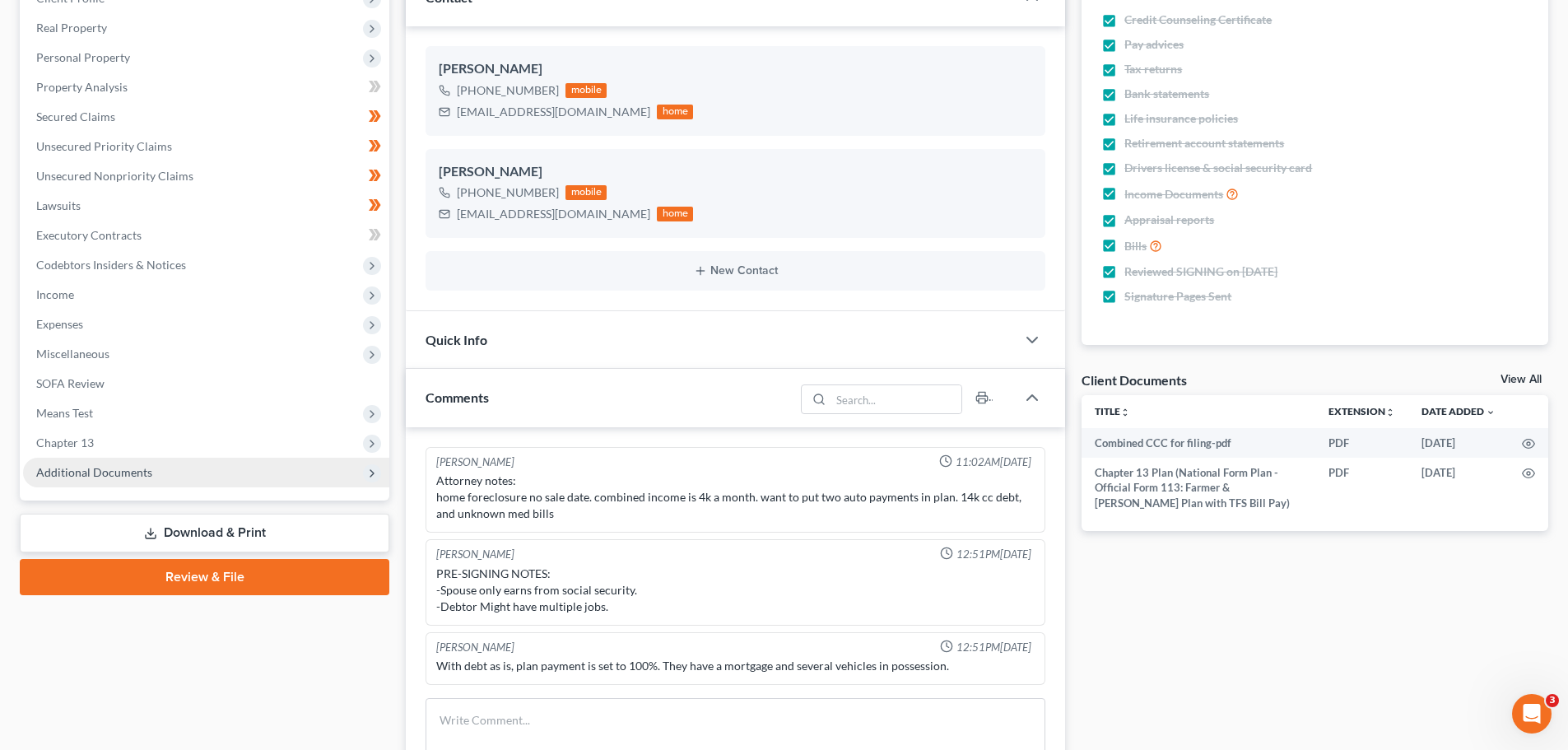
click at [83, 468] on span "Additional Documents" at bounding box center [93, 472] width 116 height 14
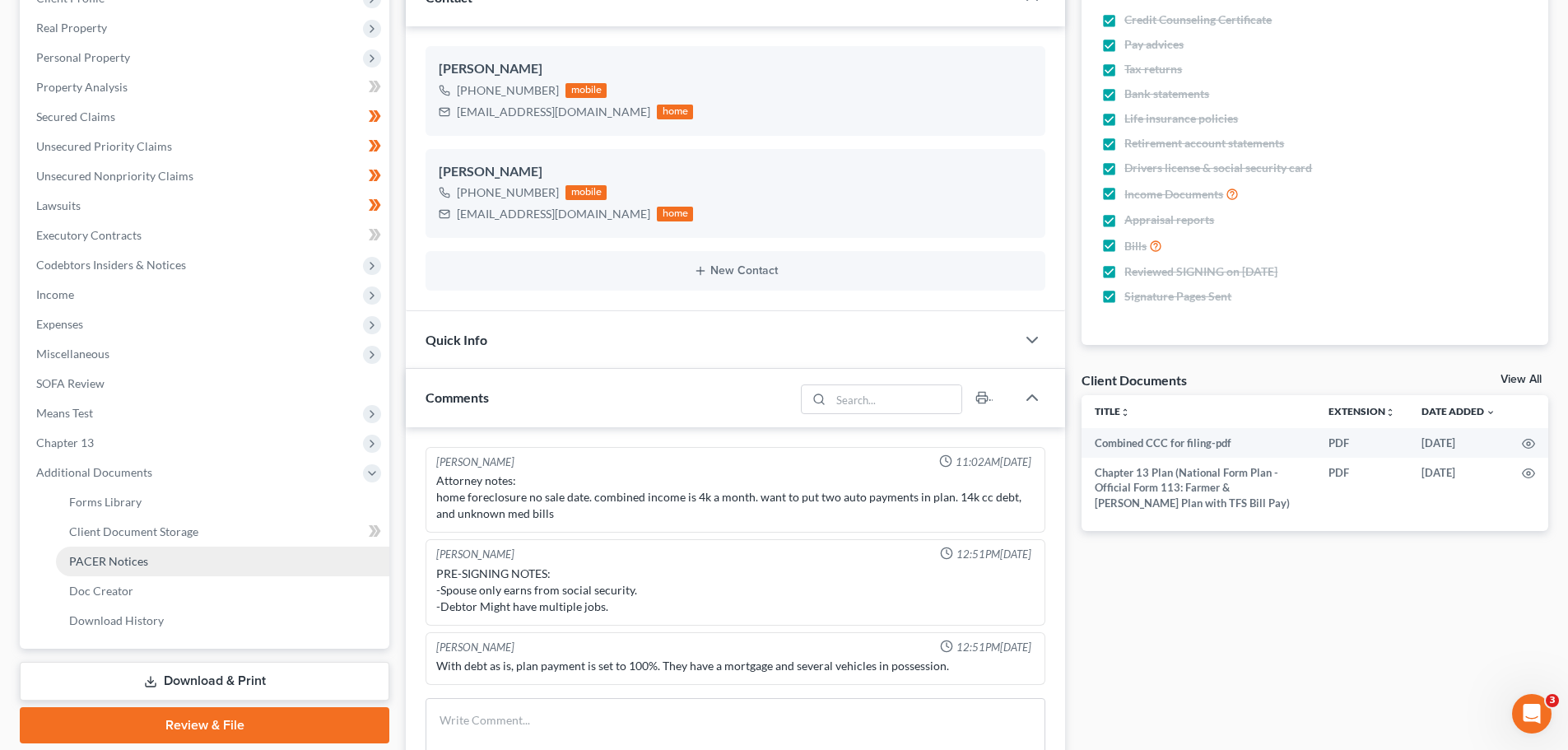
click at [113, 557] on span "PACER Notices" at bounding box center [109, 561] width 79 height 14
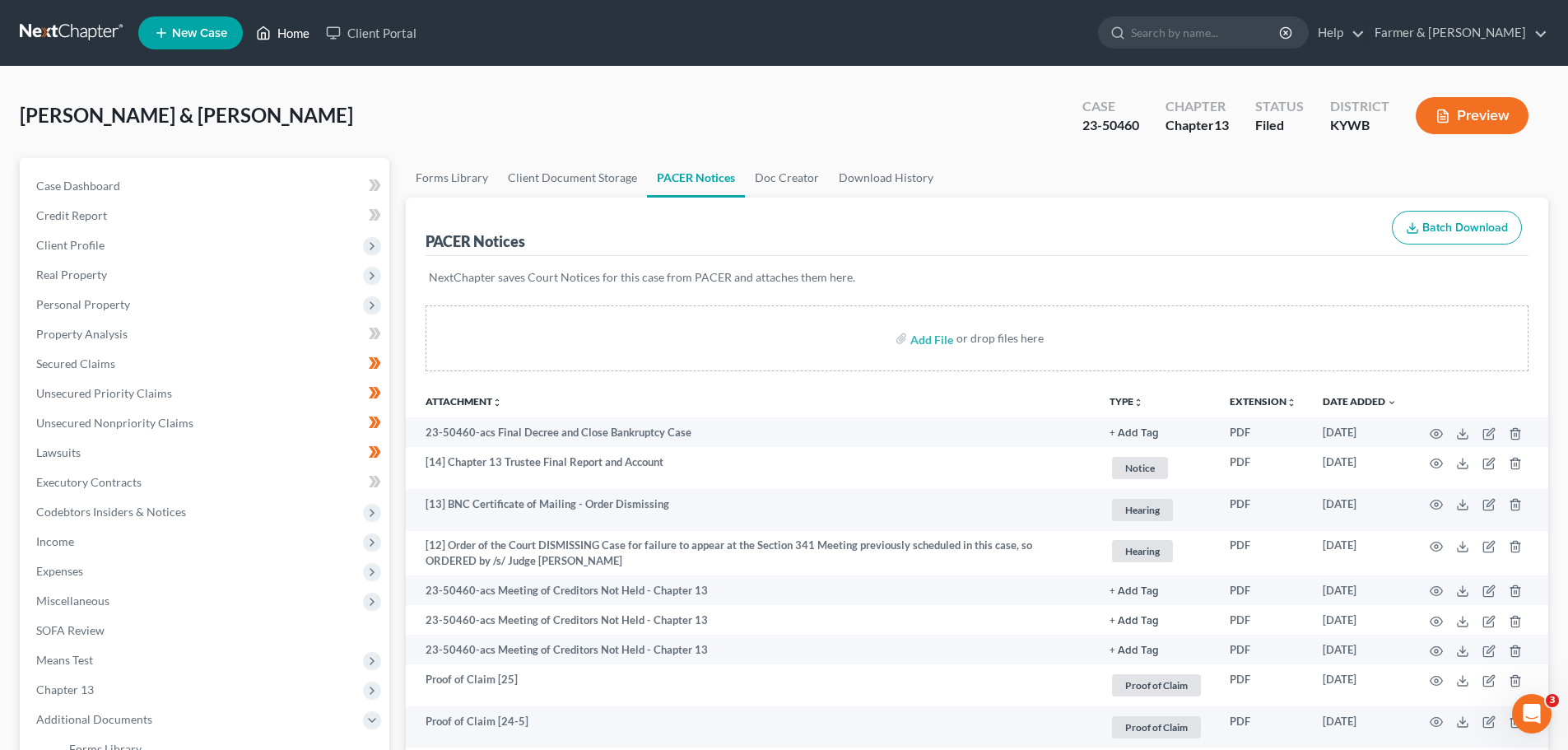
click at [286, 22] on link "Home" at bounding box center [283, 32] width 70 height 30
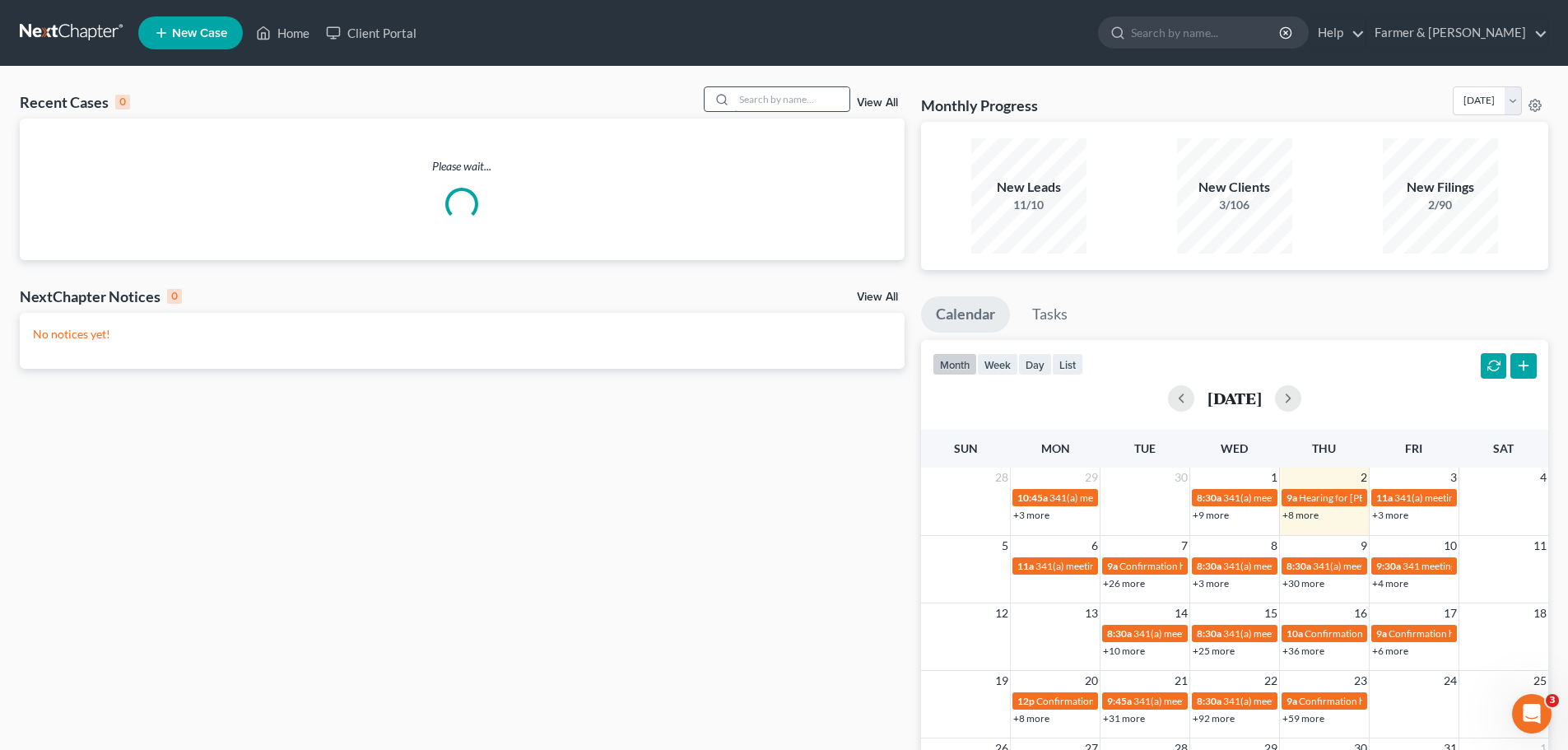
click at [774, 106] on input "search" at bounding box center [791, 99] width 115 height 24
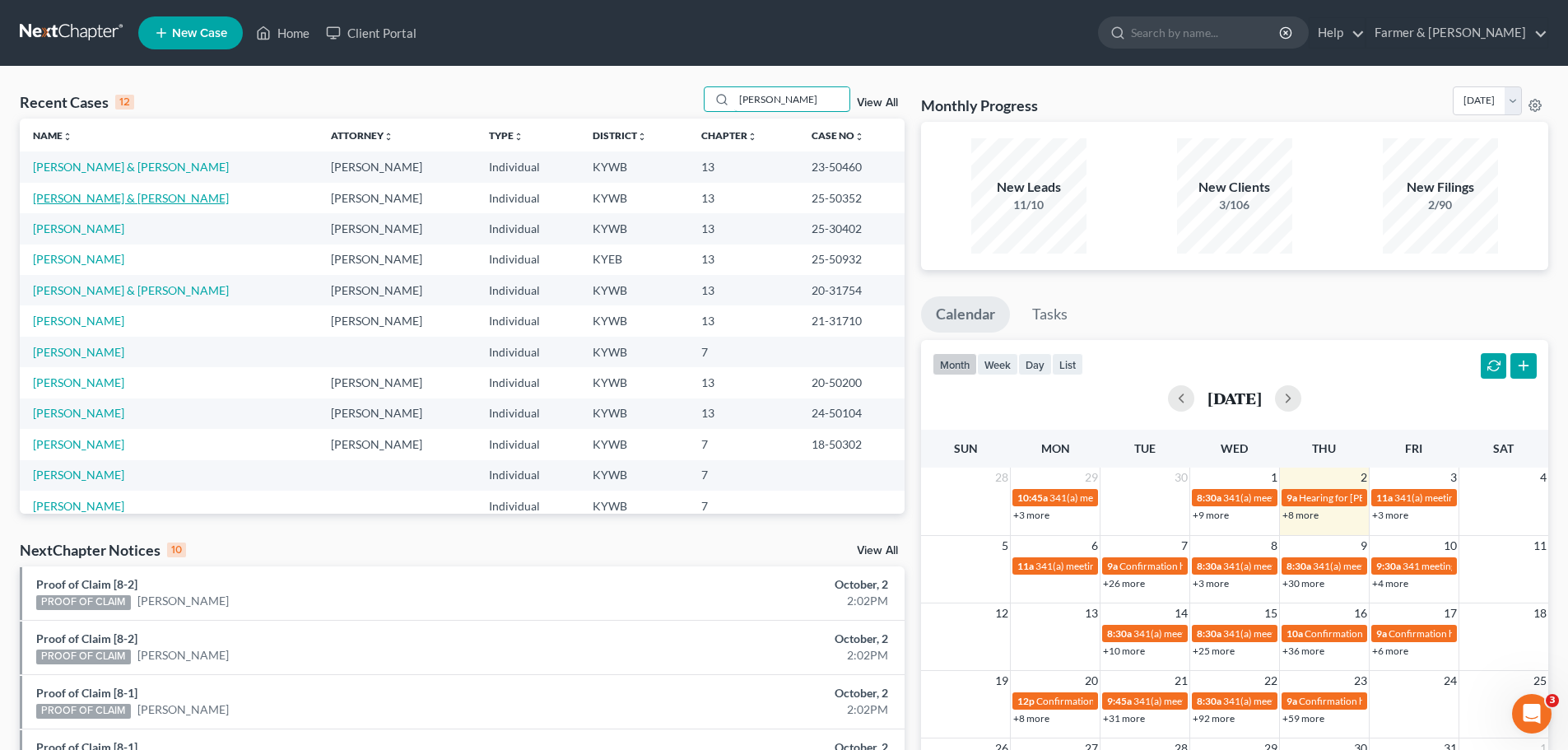
type input "[PERSON_NAME]"
click at [119, 198] on link "[PERSON_NAME] & [PERSON_NAME]" at bounding box center [131, 199] width 196 height 14
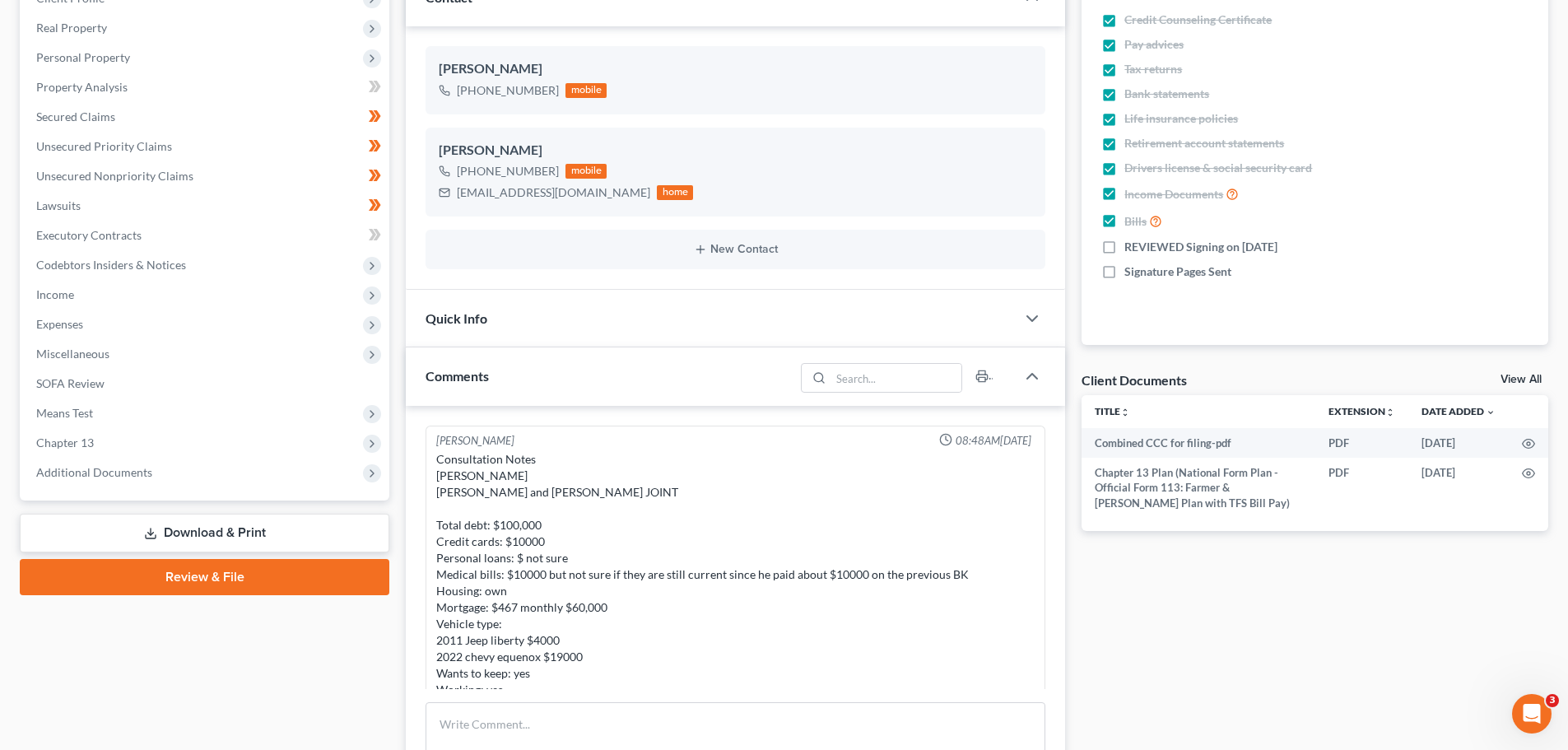
scroll to position [684, 0]
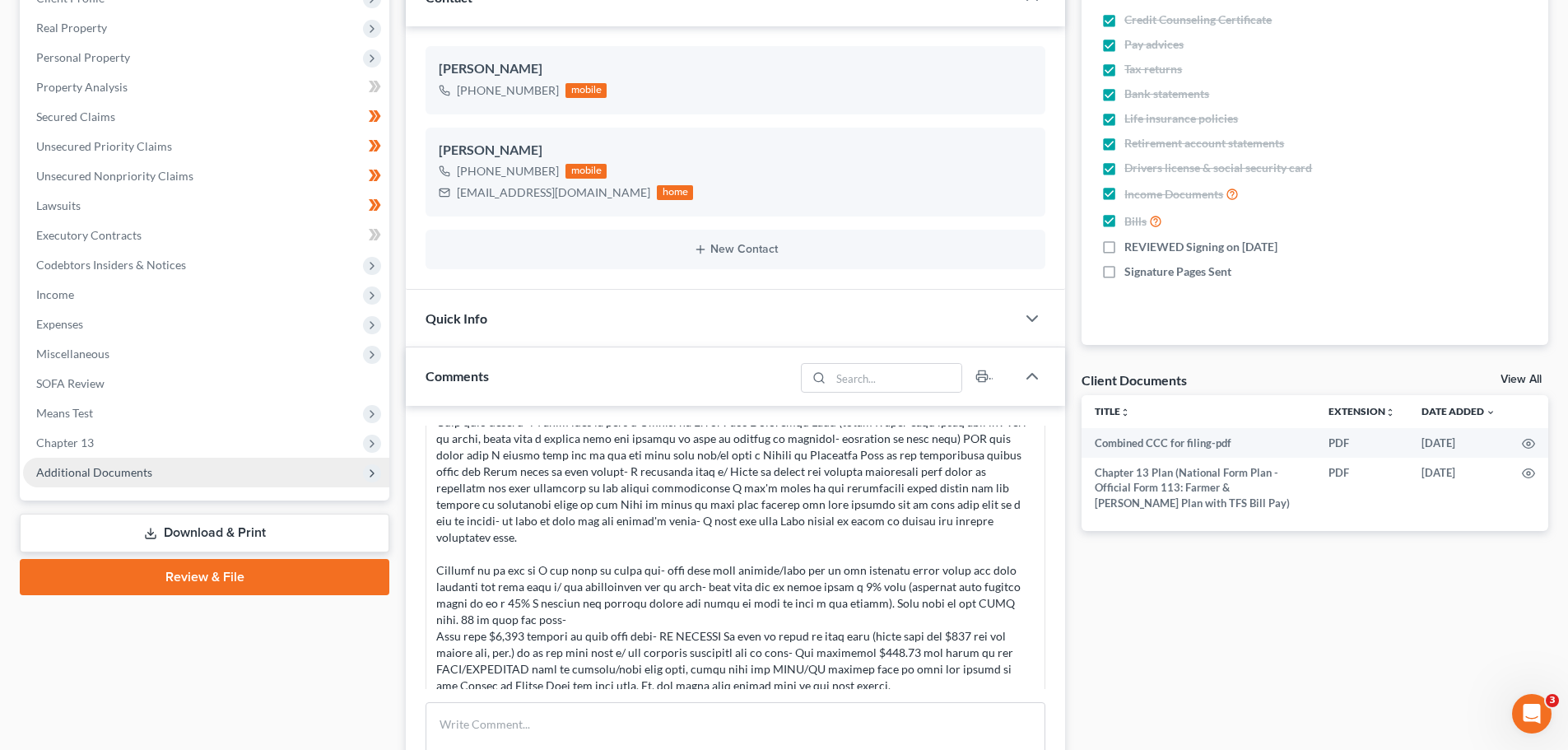
click at [89, 473] on span "Additional Documents" at bounding box center [93, 472] width 116 height 14
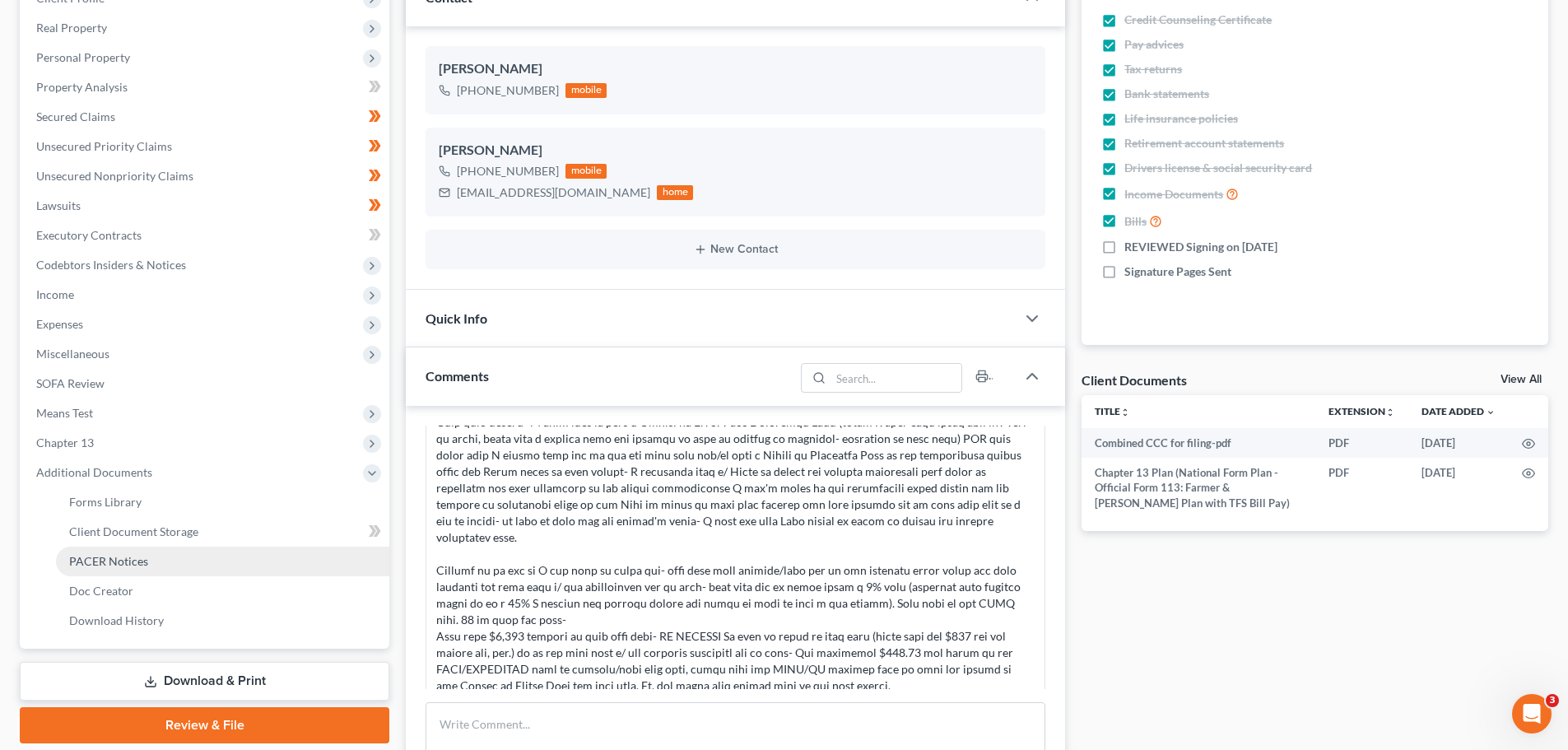
click at [147, 560] on link "PACER Notices" at bounding box center [222, 561] width 333 height 30
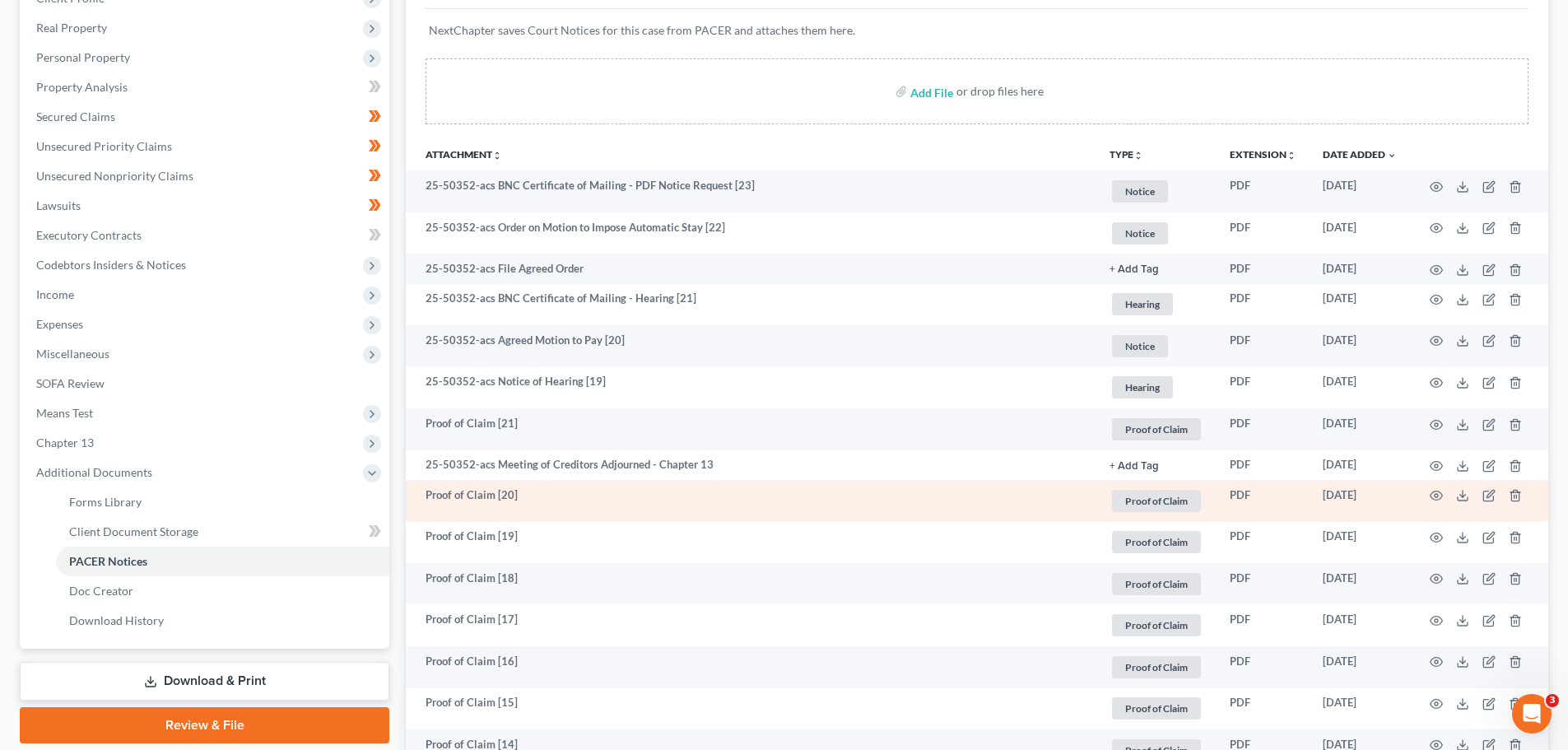
scroll to position [164, 0]
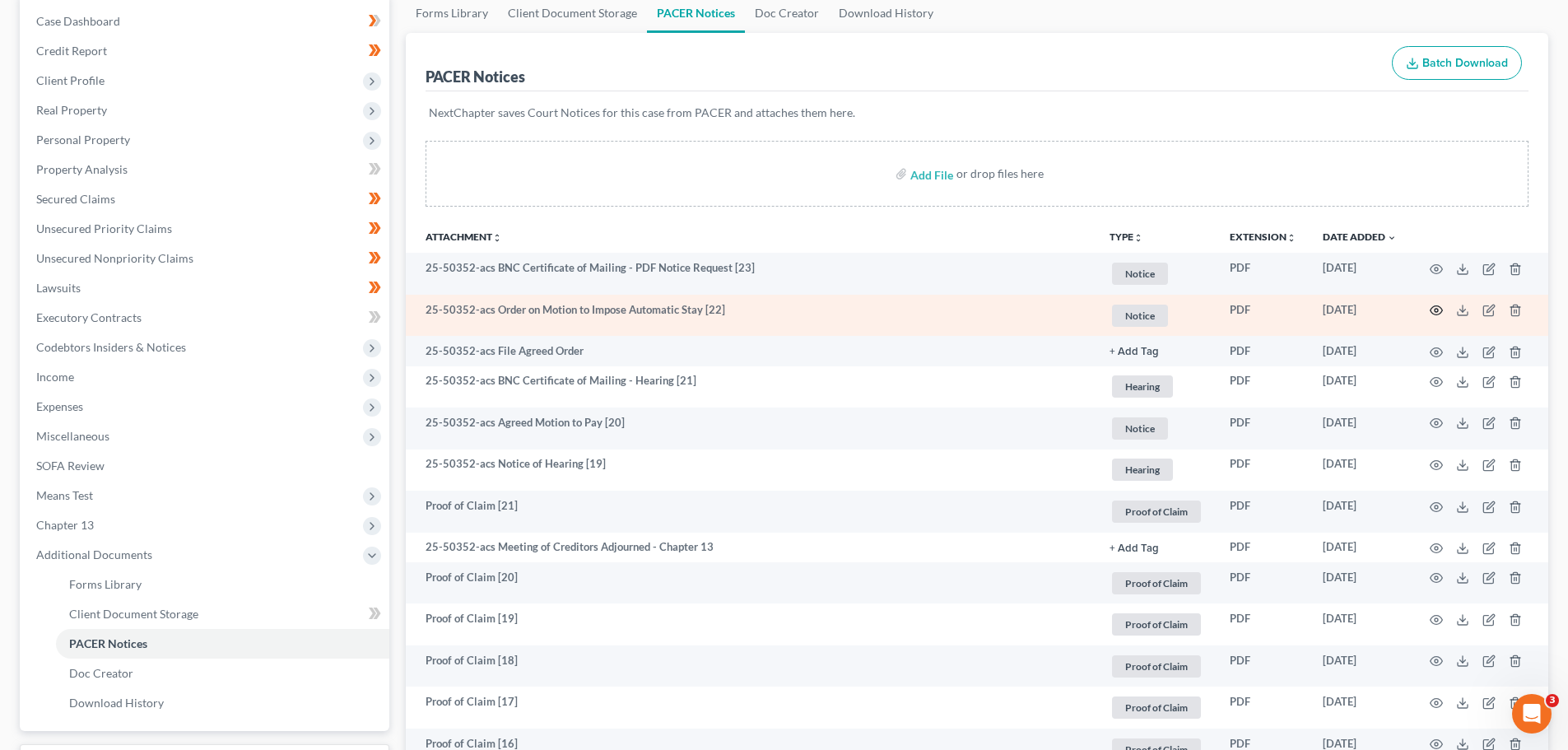
click at [1440, 309] on icon "button" at bounding box center [1436, 310] width 13 height 13
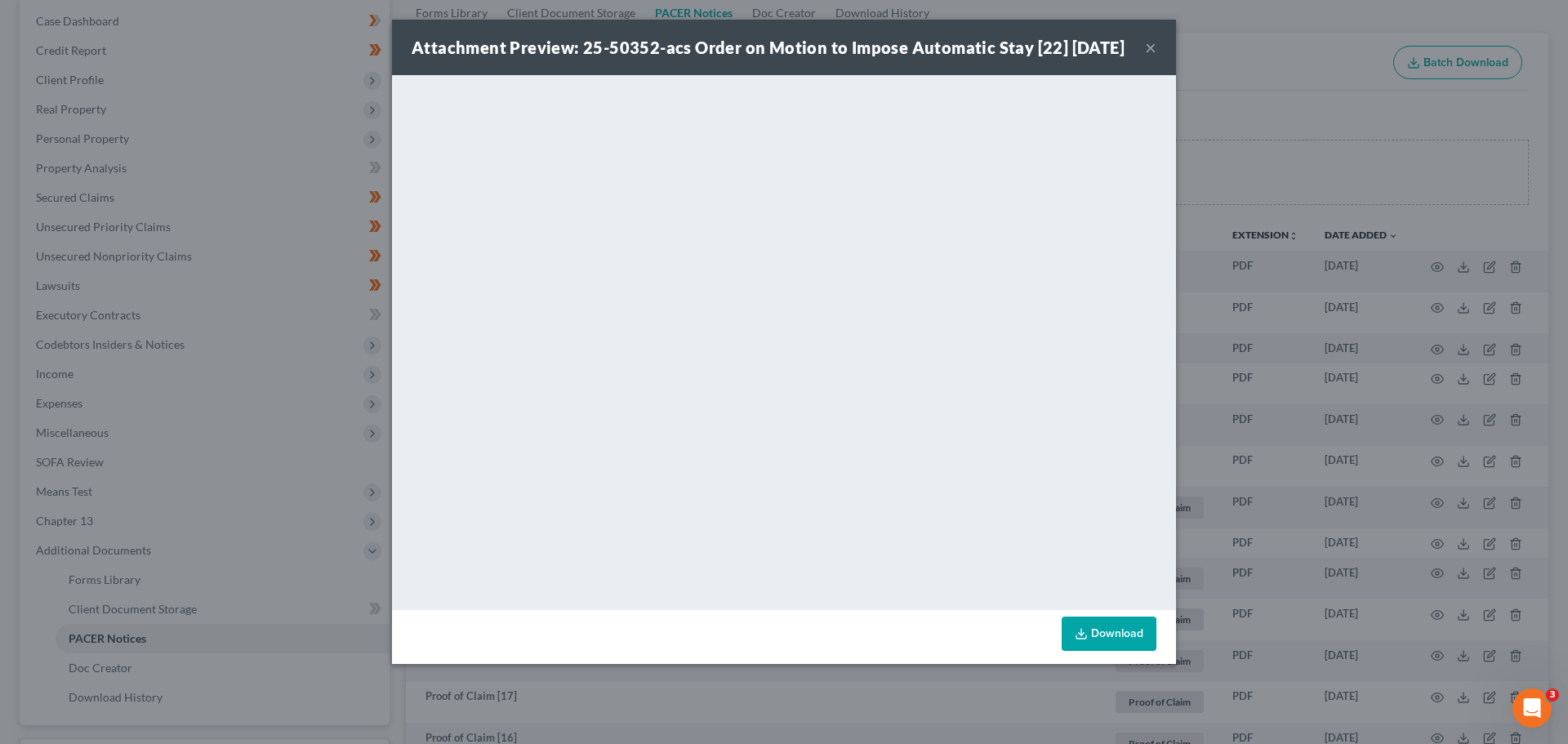
click at [1149, 53] on button "×" at bounding box center [1150, 47] width 12 height 20
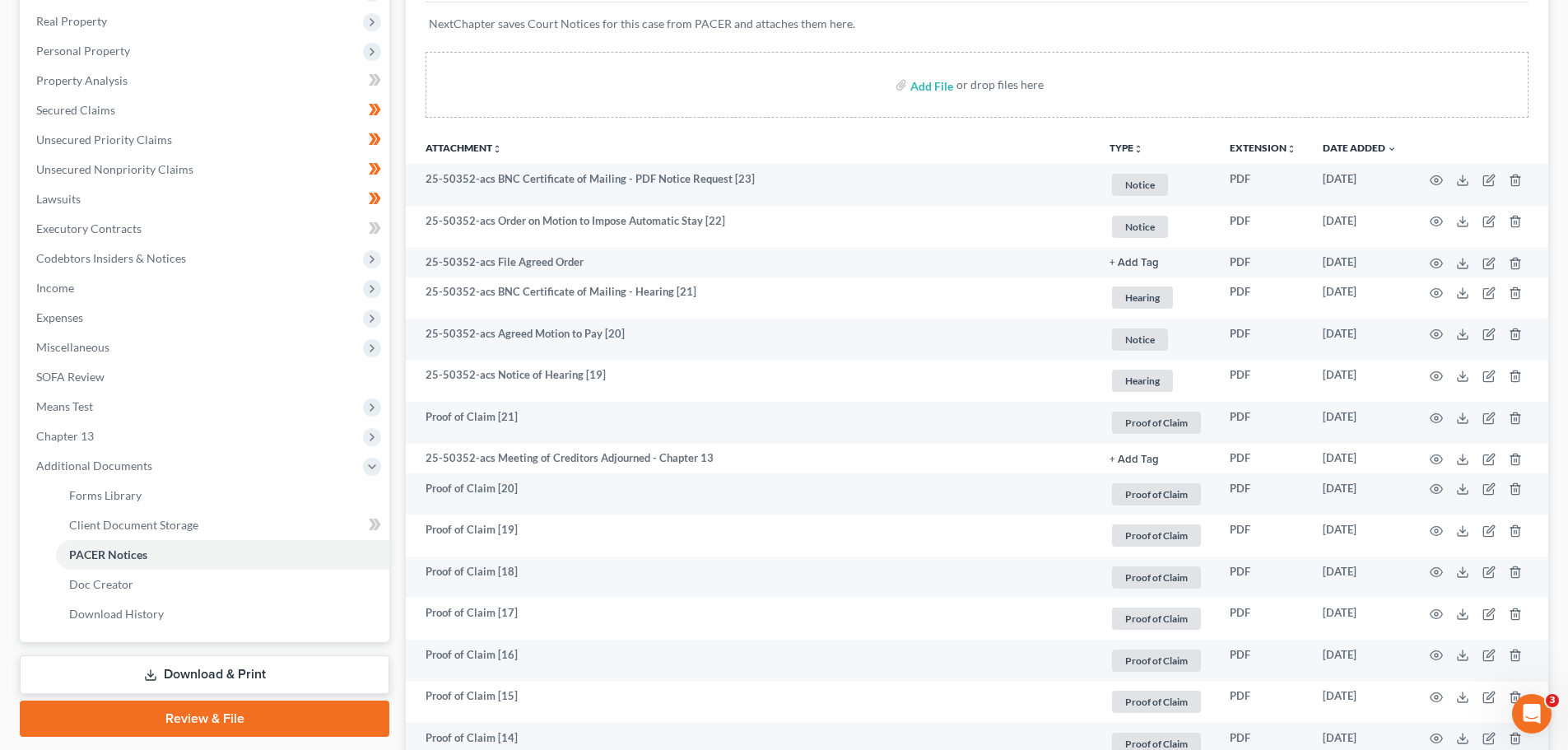
scroll to position [0, 0]
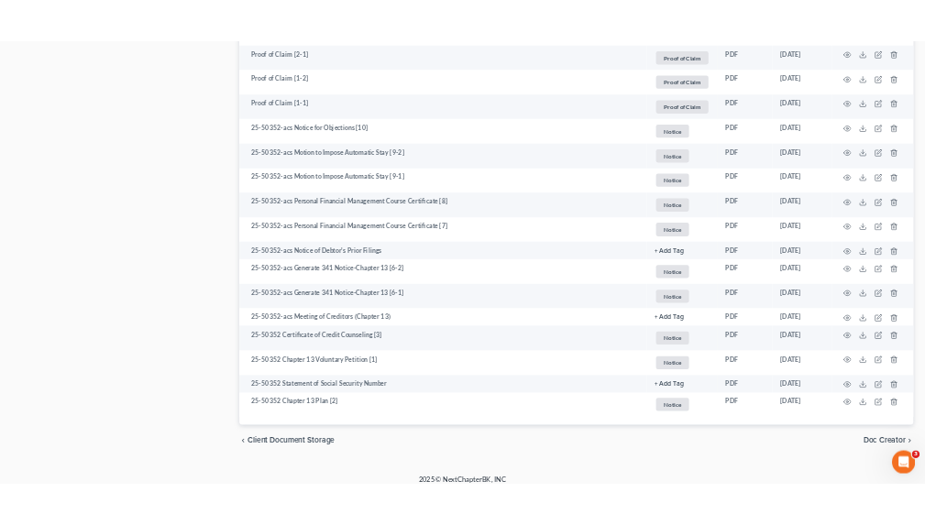
scroll to position [2287, 0]
